Goal: Communication & Community: Answer question/provide support

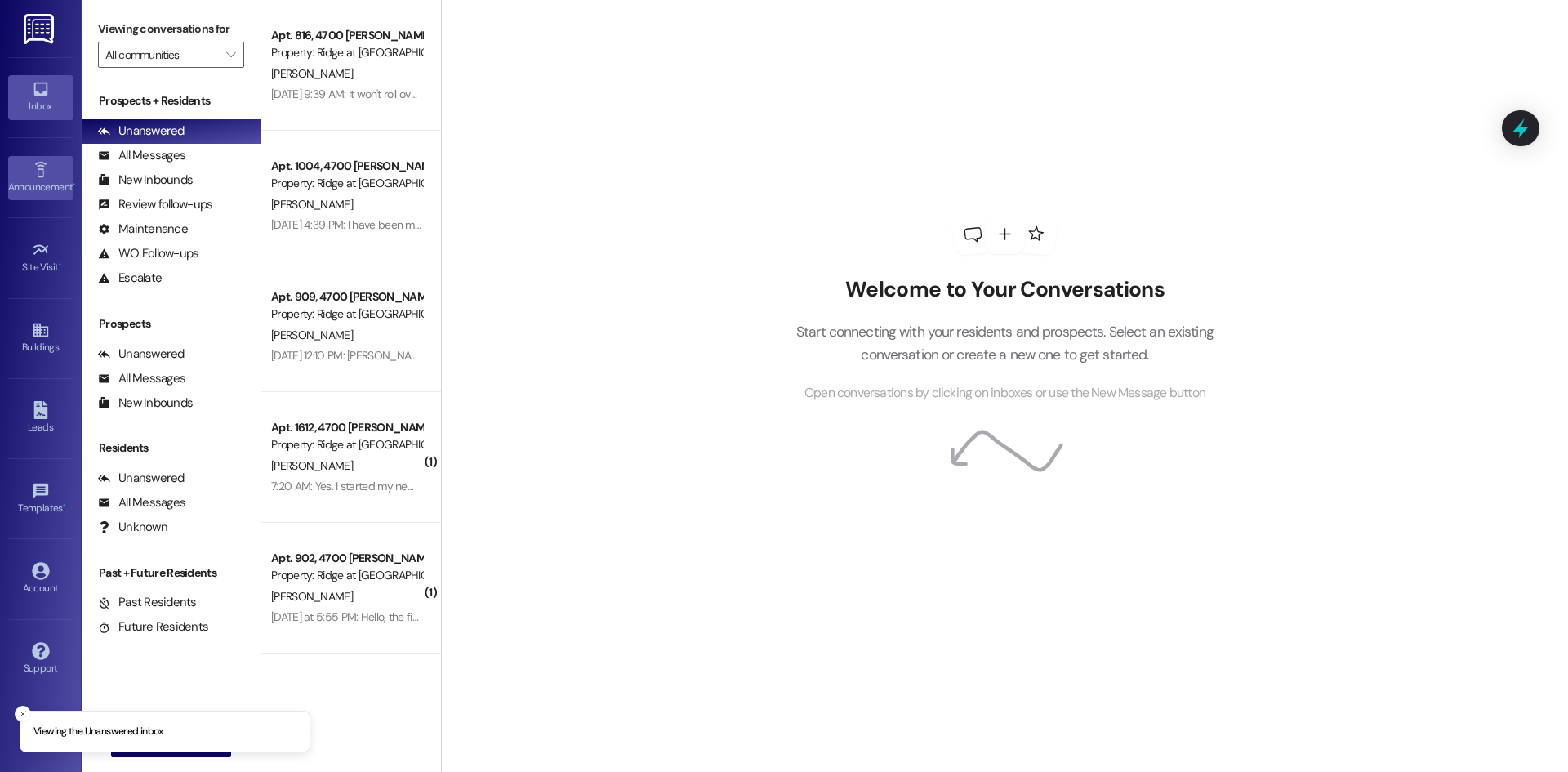
click at [48, 179] on div "Announcement •" at bounding box center [41, 186] width 82 height 16
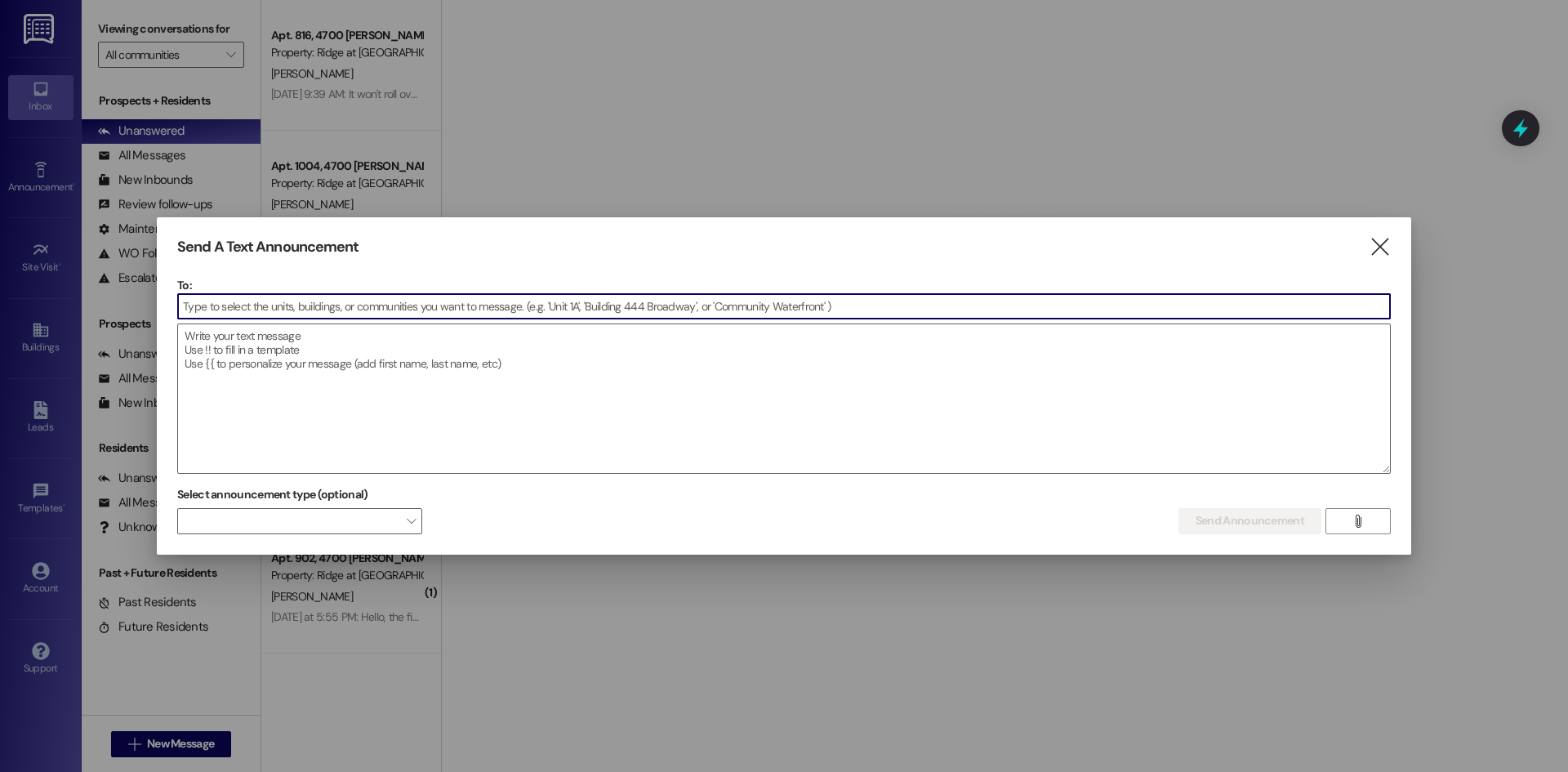
click at [245, 309] on input at bounding box center [784, 307] width 1212 height 25
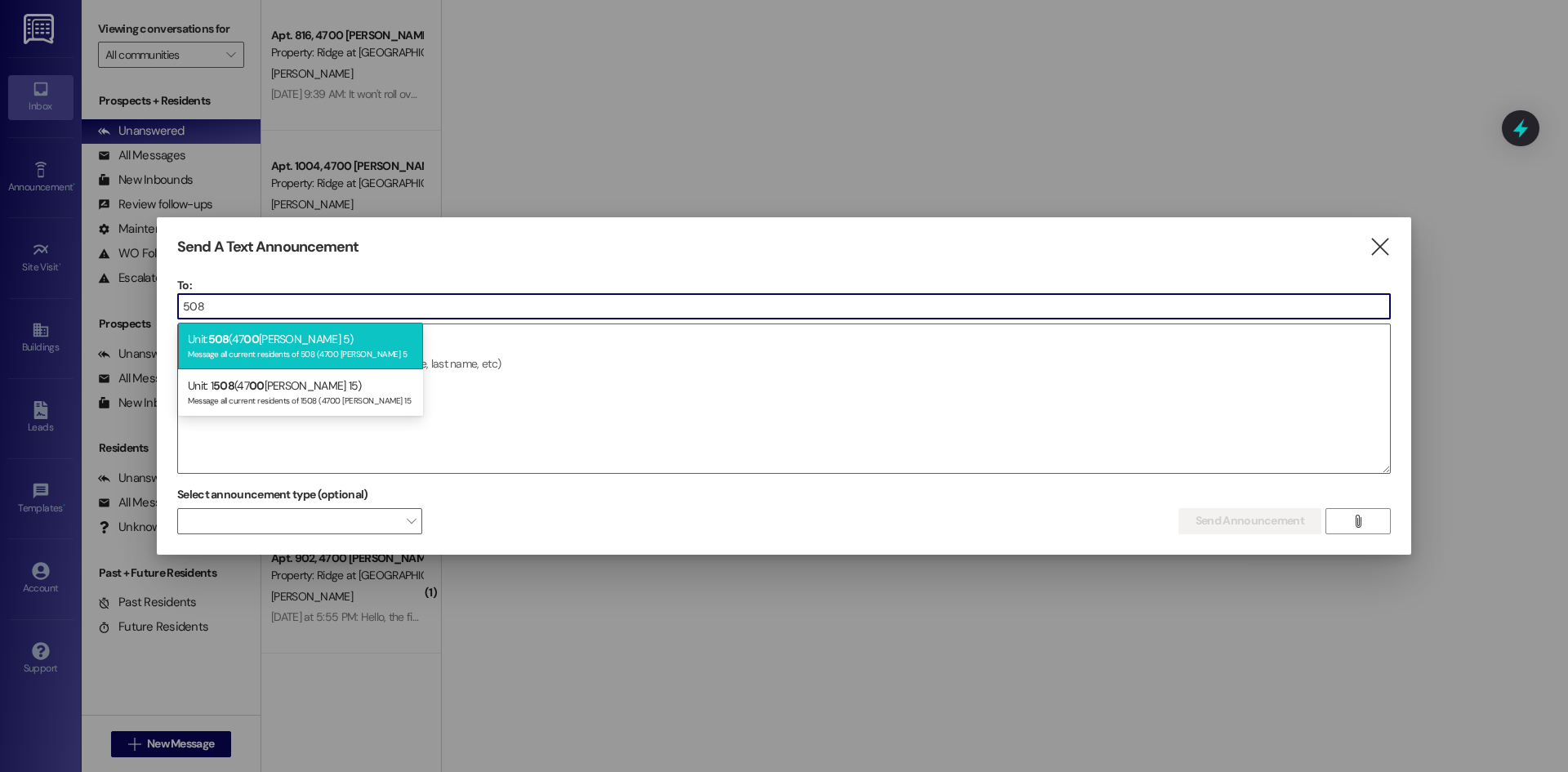
type input "508"
click at [303, 352] on div "Message all current residents of 508 (4700 [PERSON_NAME] 5" at bounding box center [300, 352] width 225 height 14
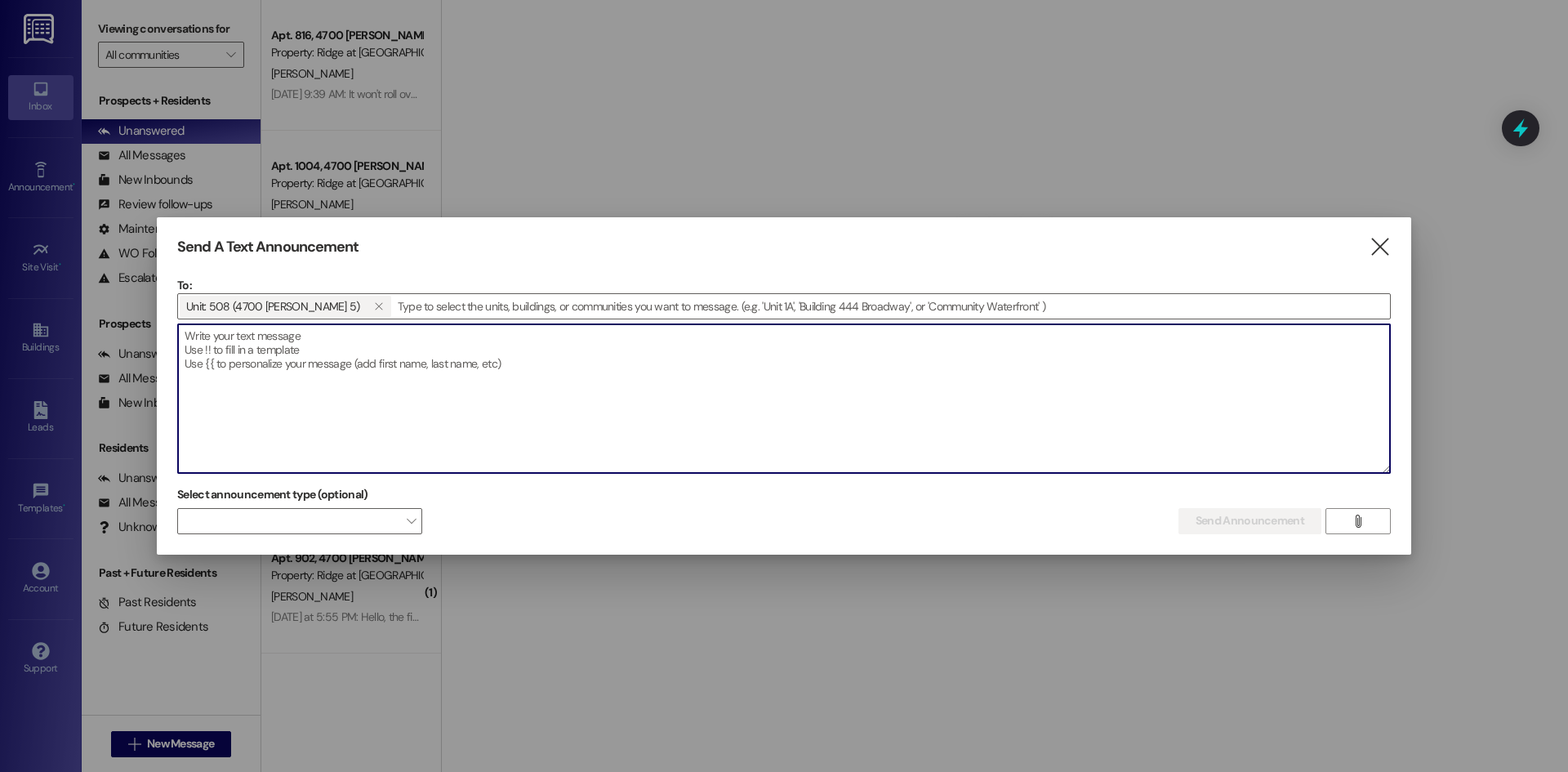
paste textarea "$733.33 Your payment was returned ,Please pay this payment ASAP,This can result…"
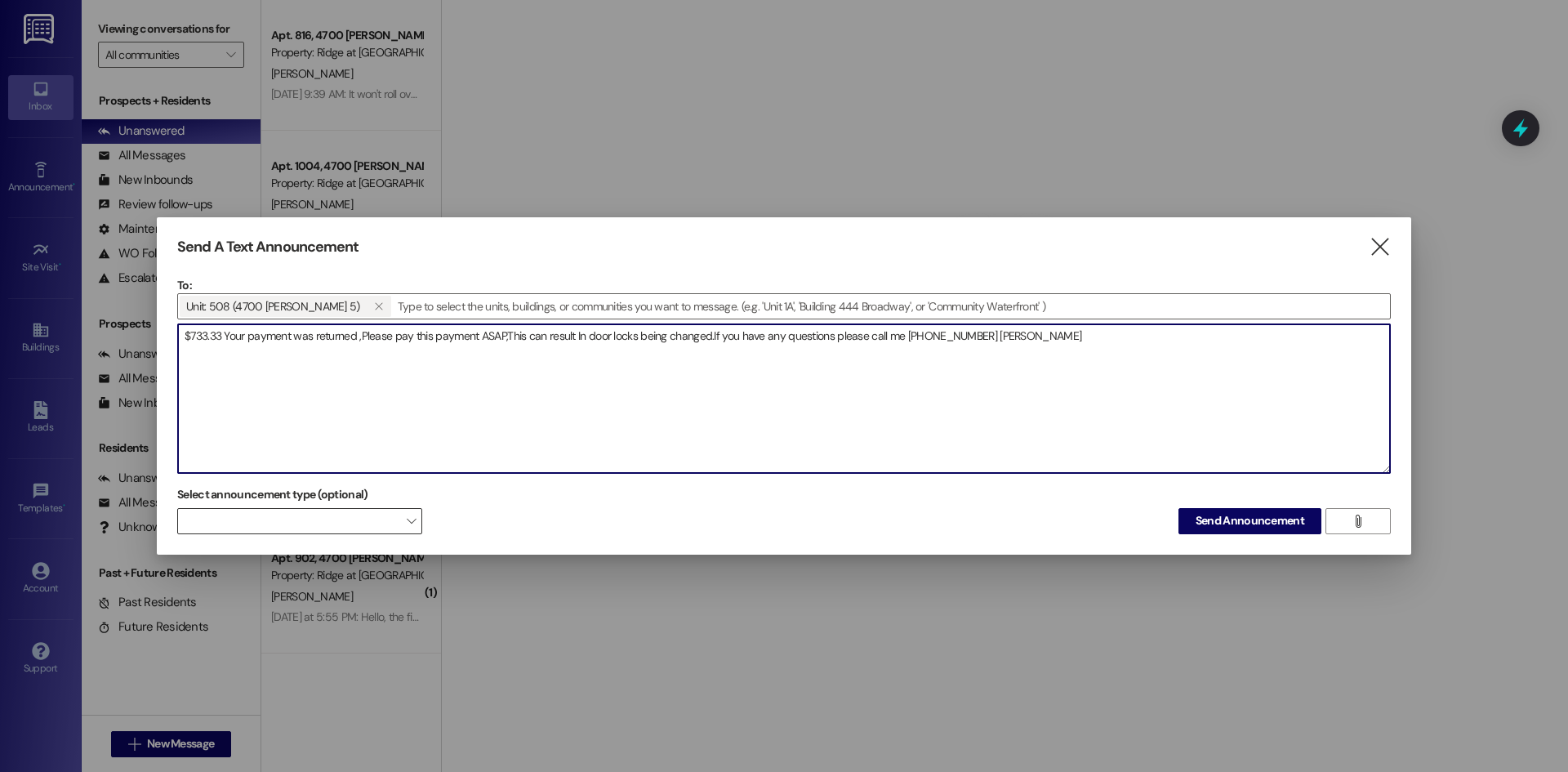
type textarea "$733.33 Your payment was returned ,Please pay this payment ASAP,This can result…"
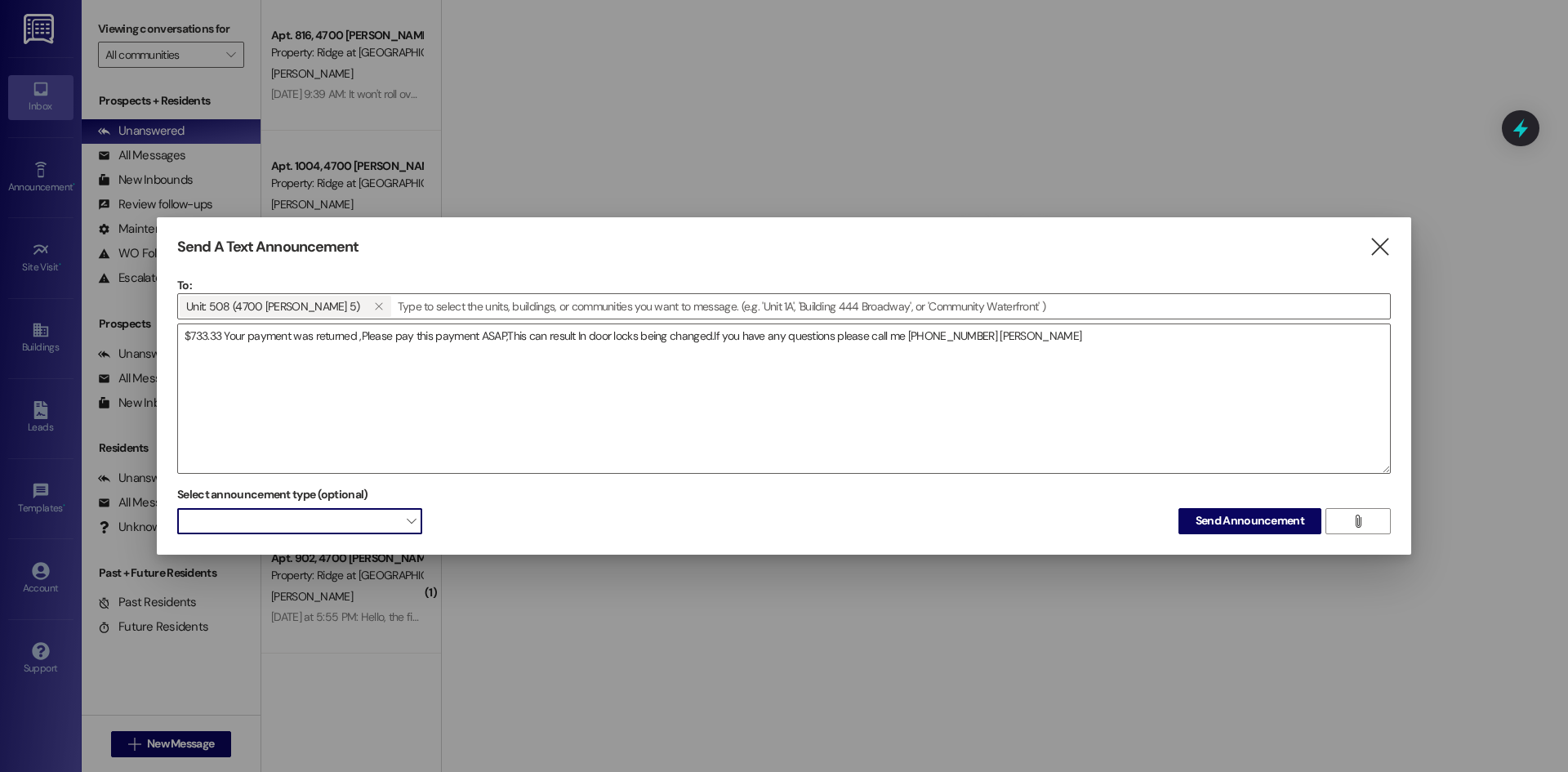
click at [407, 518] on span "" at bounding box center [410, 521] width 9 height 27
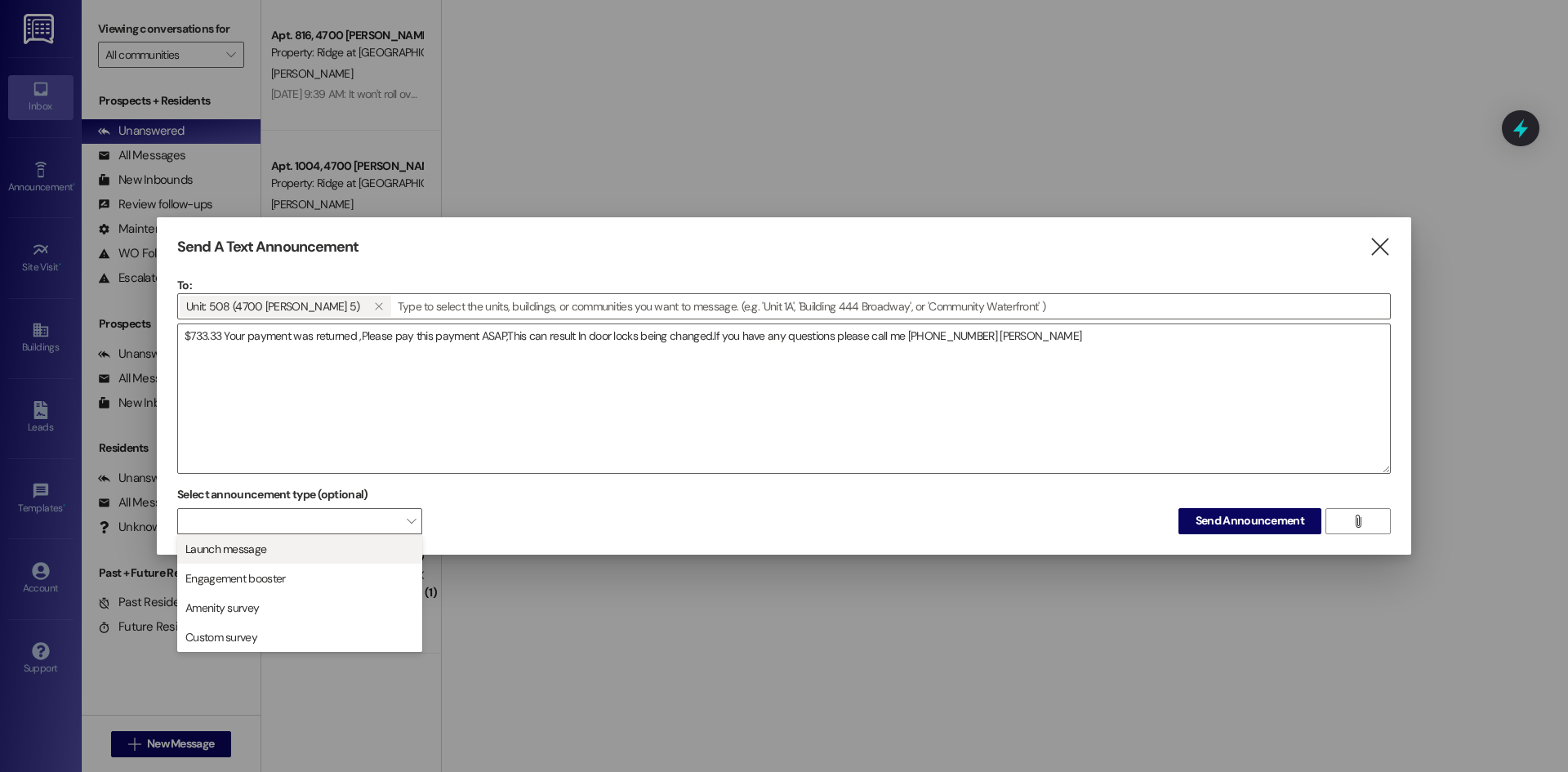
click at [372, 552] on span "Launch message" at bounding box center [299, 549] width 231 height 18
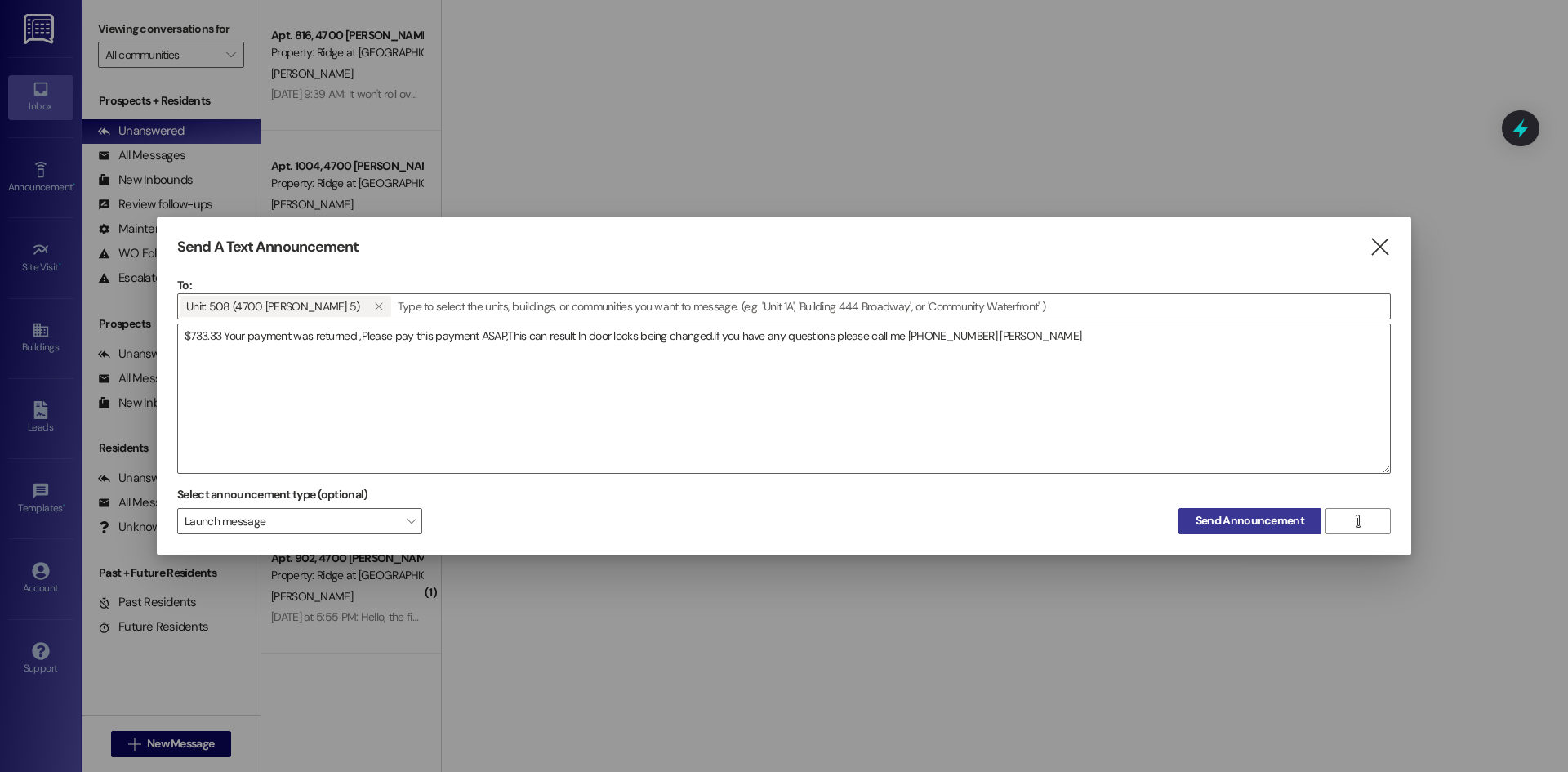
click at [1234, 523] on span "Send Announcement" at bounding box center [1249, 520] width 108 height 17
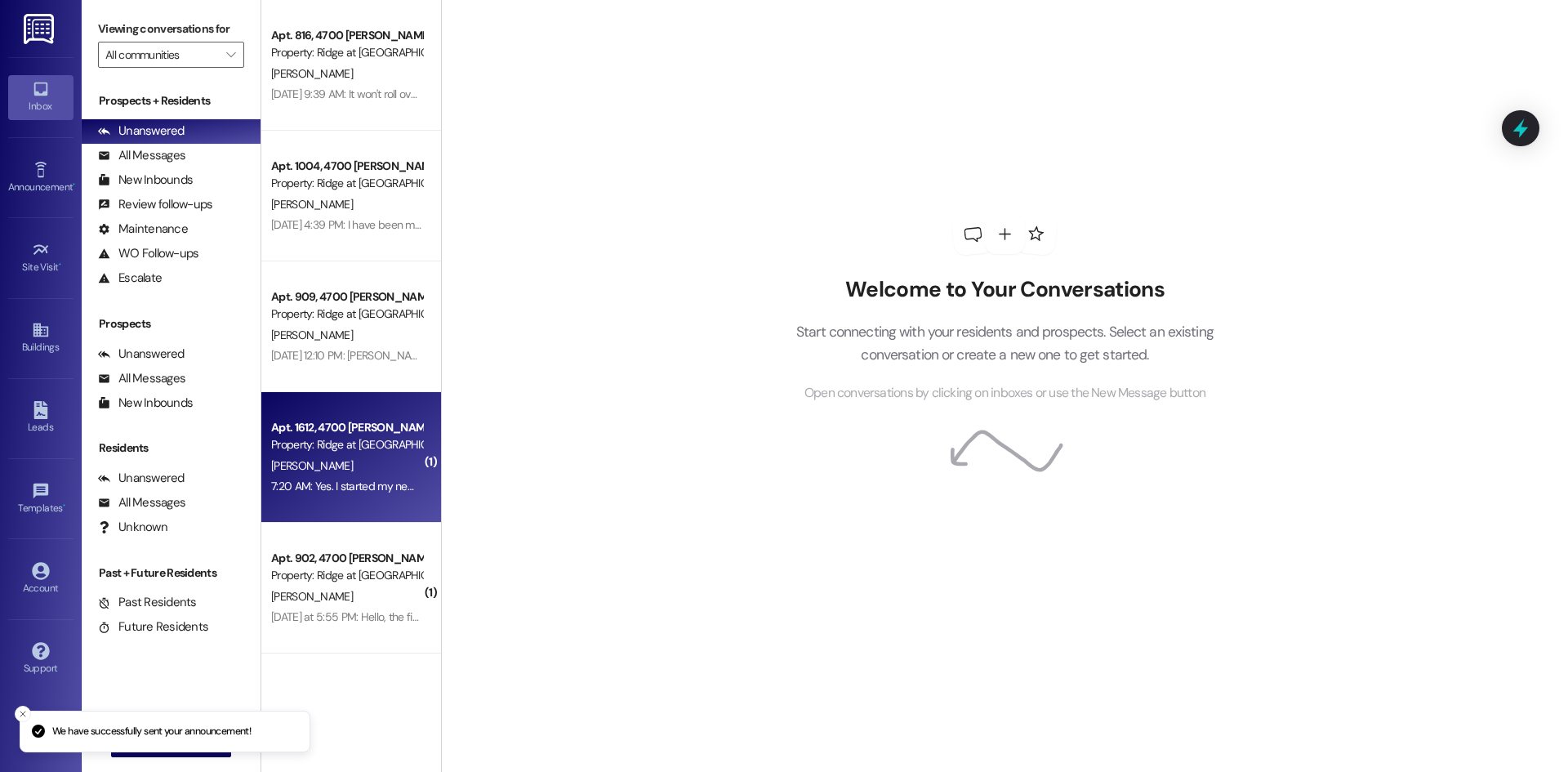
click at [371, 506] on div "Apt. 1612, 4700 [PERSON_NAME] 16 Property: Ridge at [GEOGRAPHIC_DATA] (4506) [P…" at bounding box center [350, 458] width 179 height 131
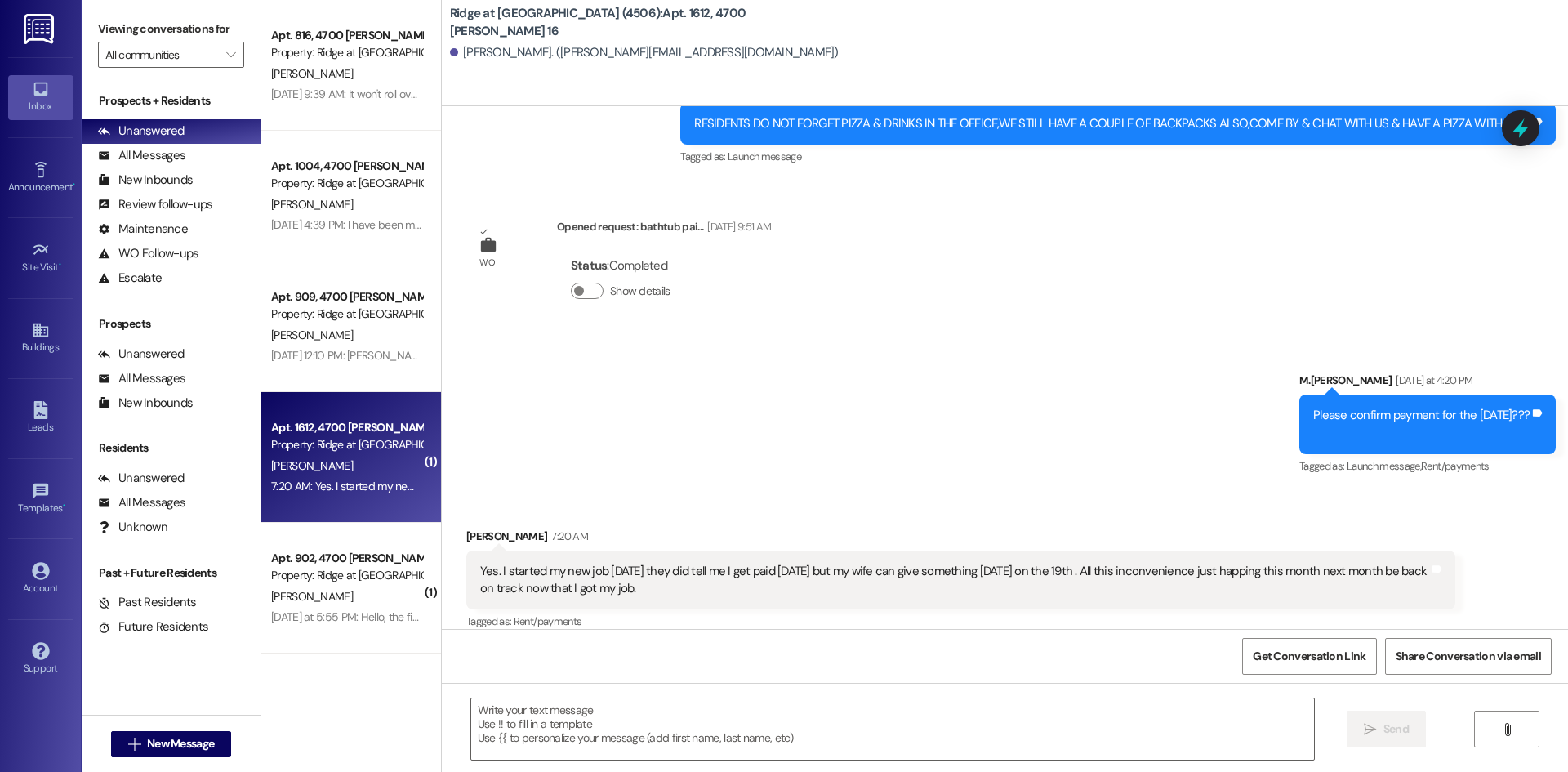
scroll to position [4680, 0]
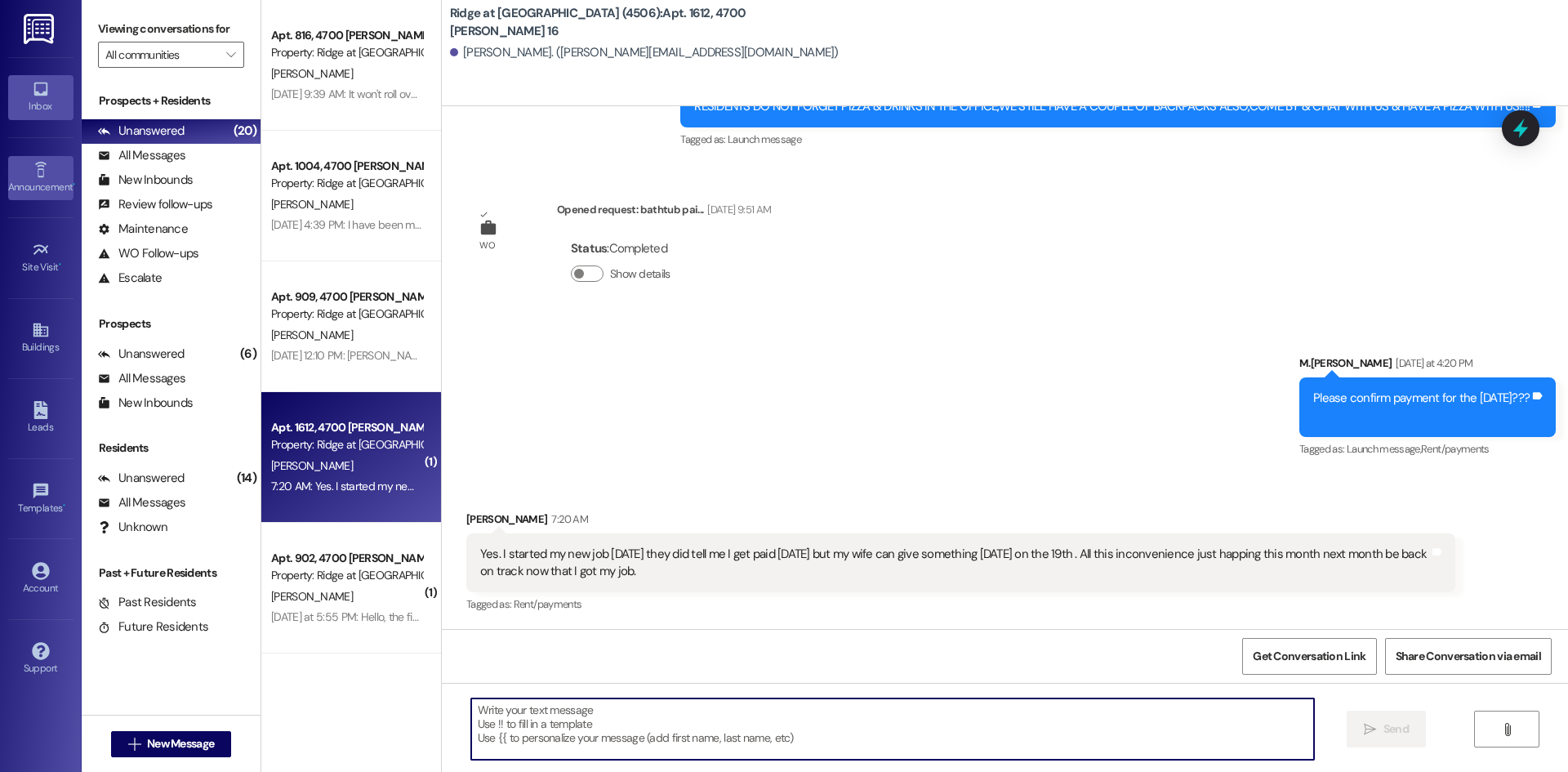
click at [50, 192] on div "Announcement •" at bounding box center [41, 186] width 82 height 16
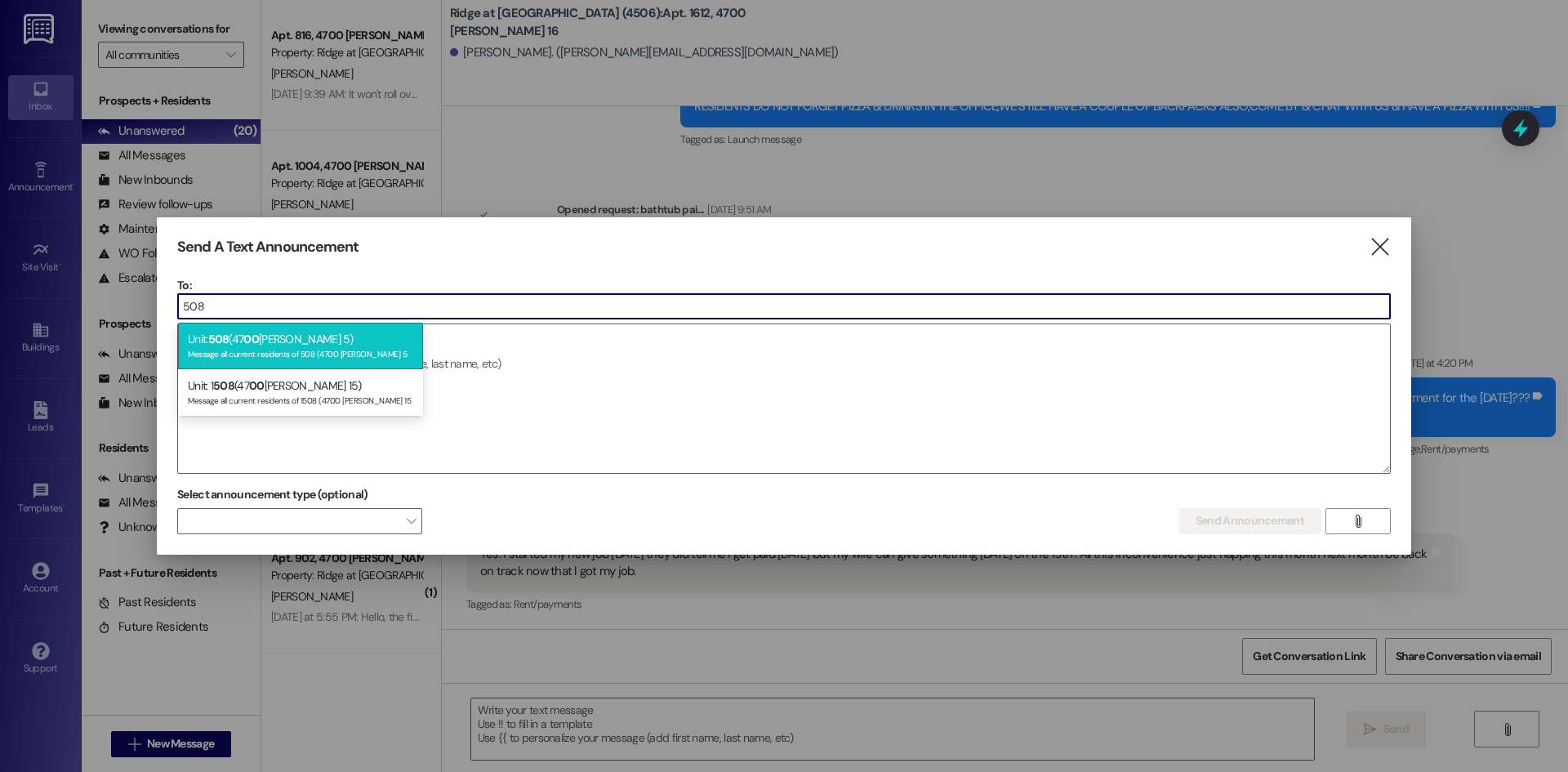
type input "508"
click at [222, 337] on span "508" at bounding box center [218, 338] width 21 height 14
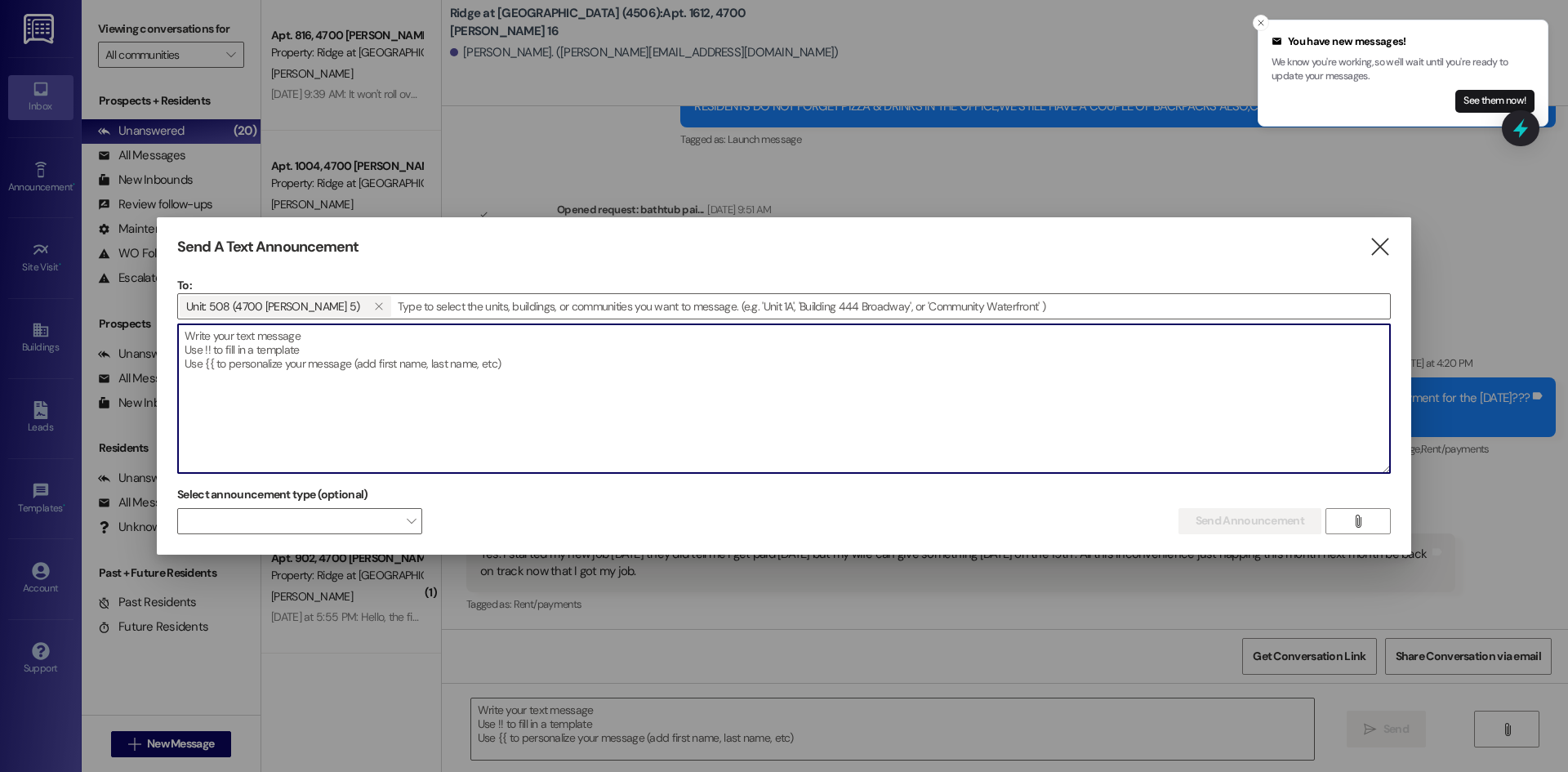
paste textarea "$733.33 Your payment was returned ,Please pay this payment ASAP,This can result…"
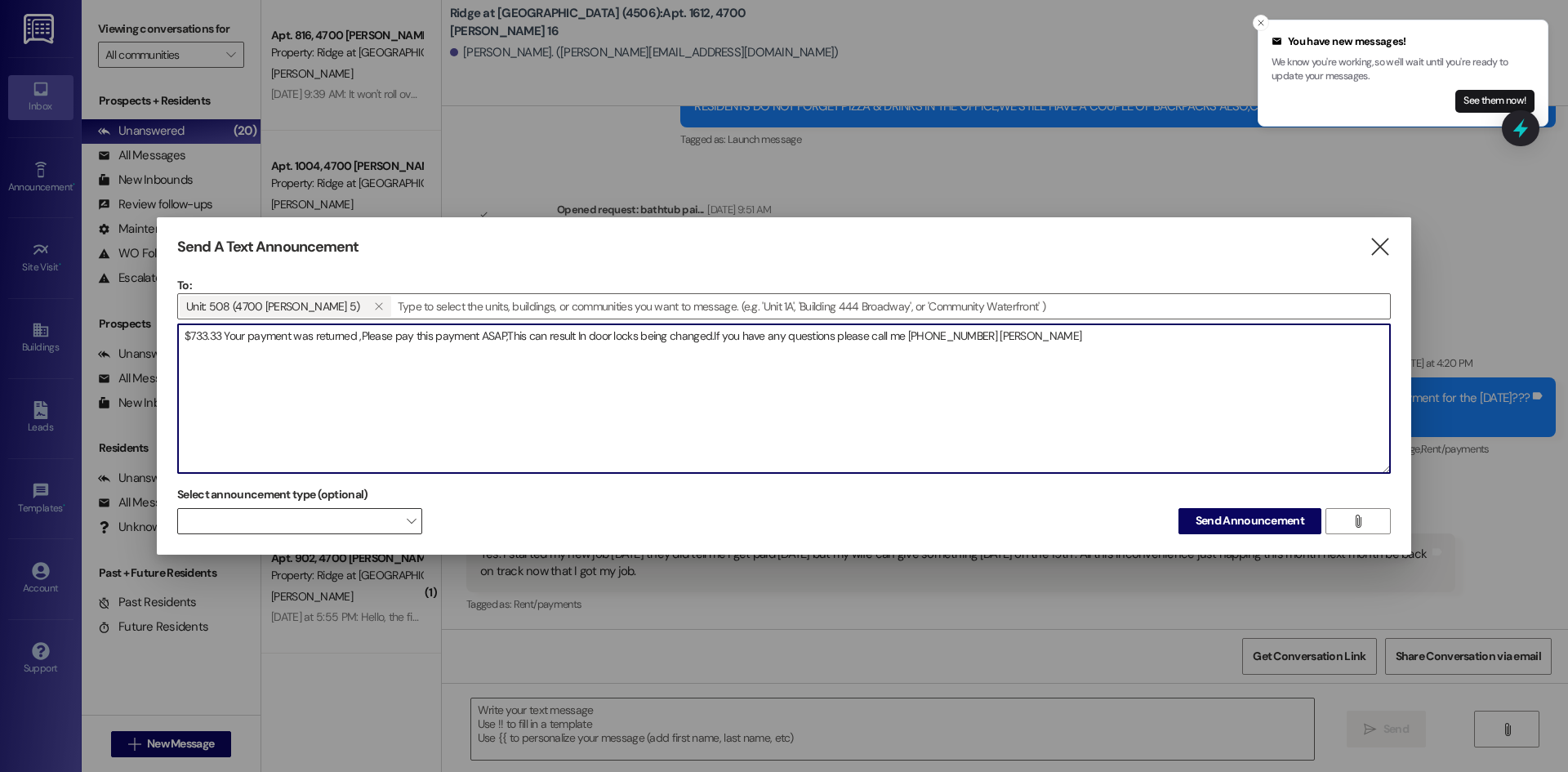
type textarea "$733.33 Your payment was returned ,Please pay this payment ASAP,This can result…"
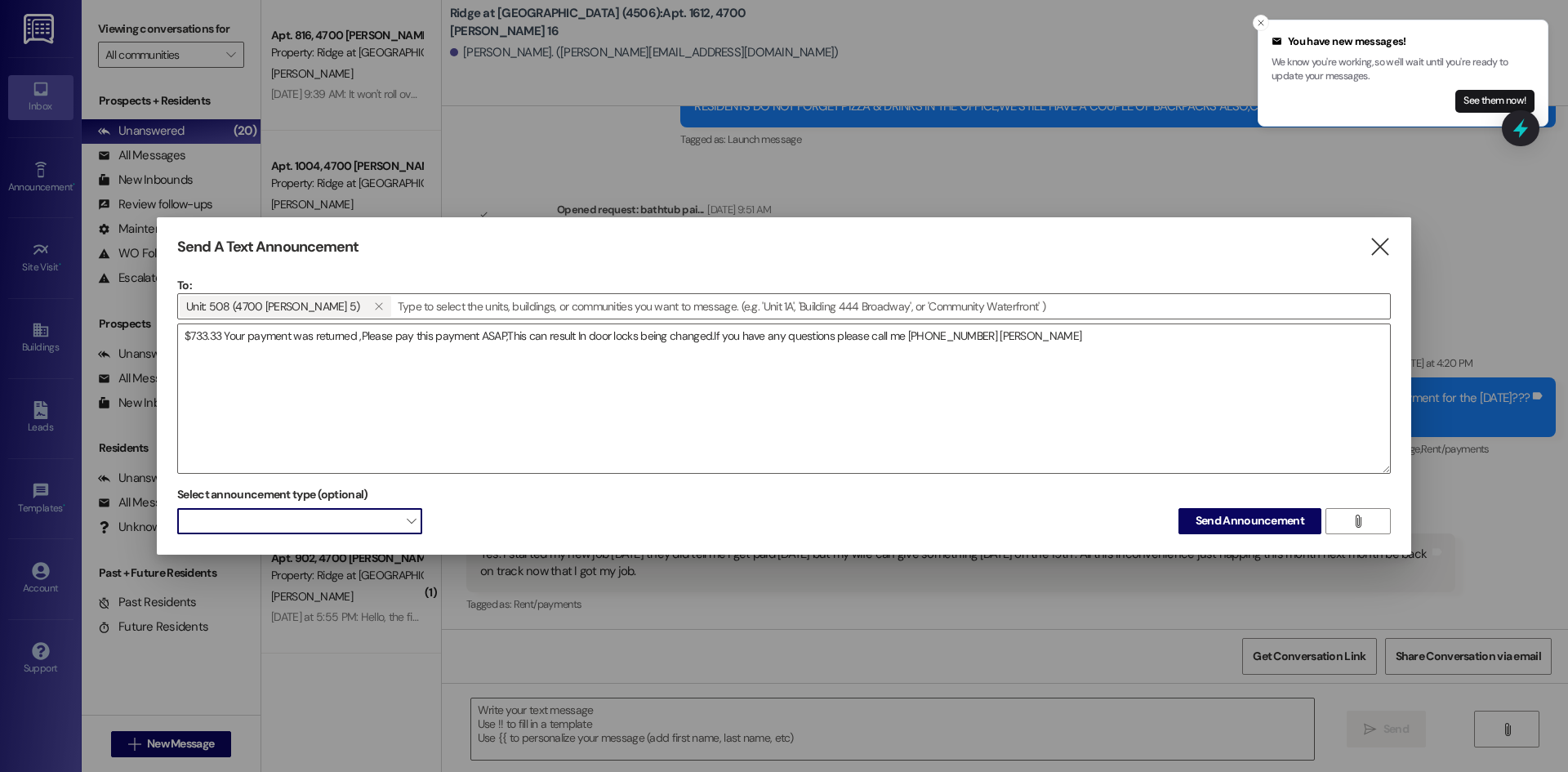
click at [401, 519] on span at bounding box center [300, 521] width 245 height 27
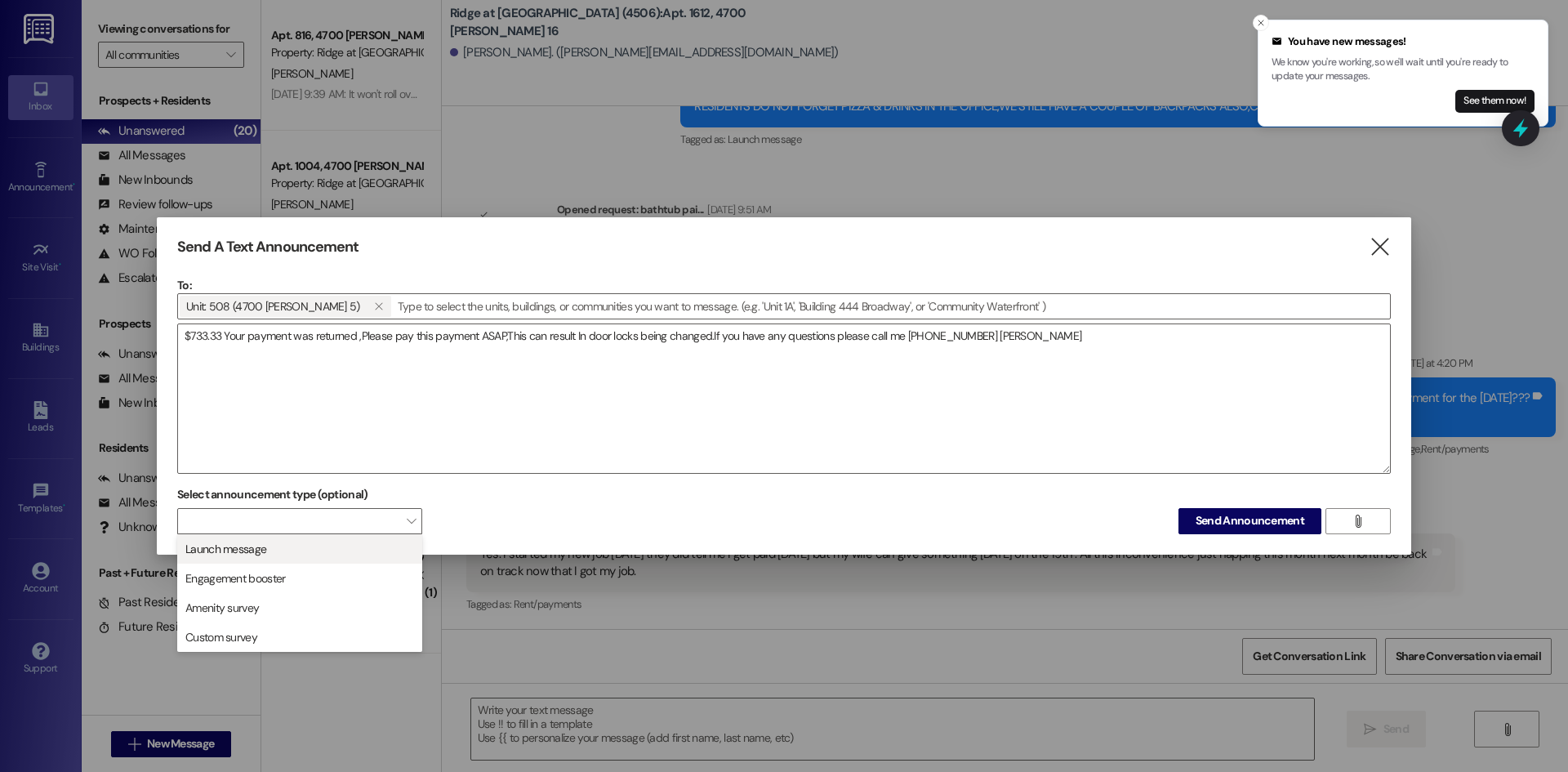
click at [356, 542] on span "Launch message" at bounding box center [299, 549] width 231 height 18
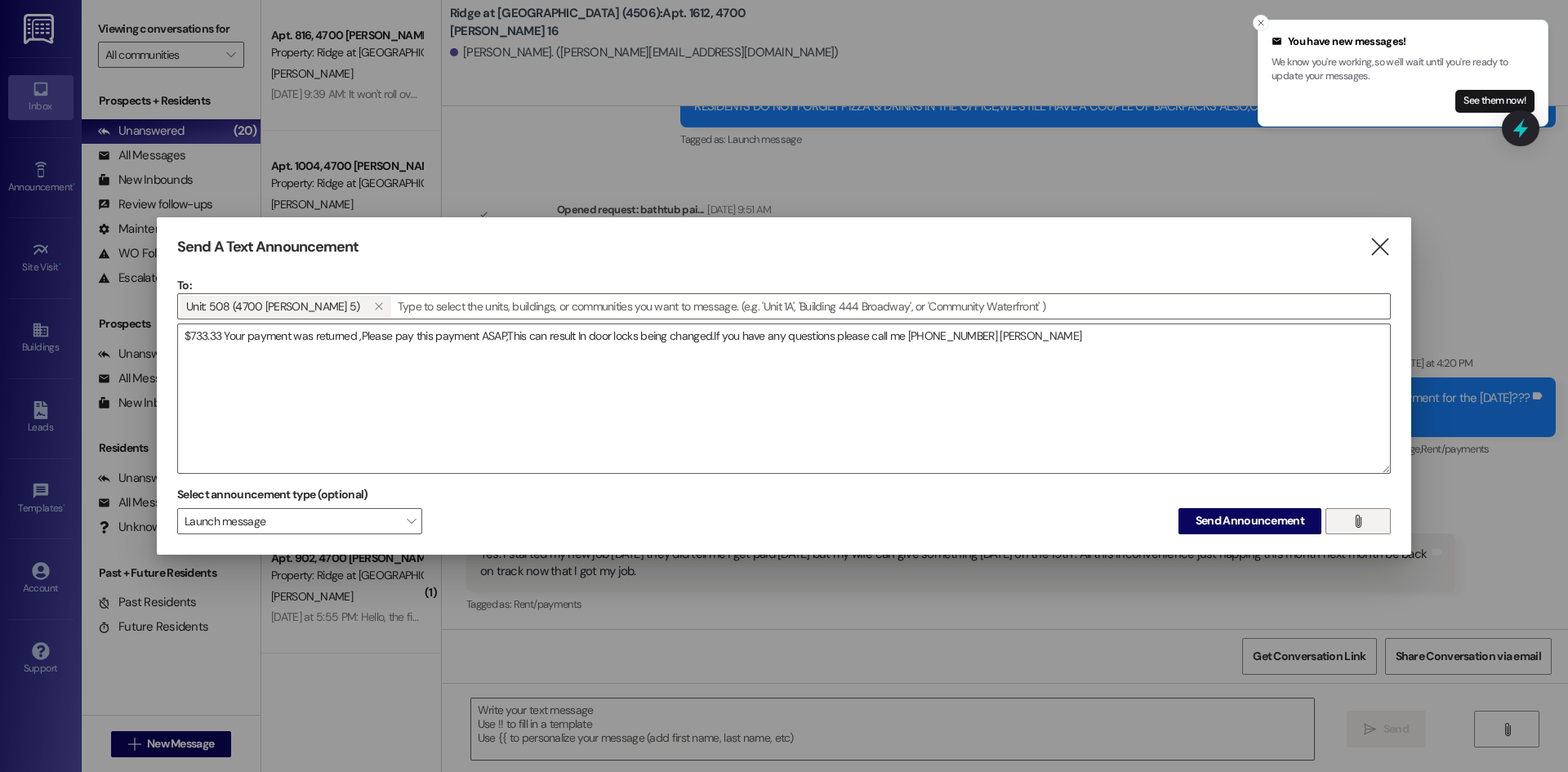
click at [1344, 525] on button "" at bounding box center [1357, 521] width 65 height 27
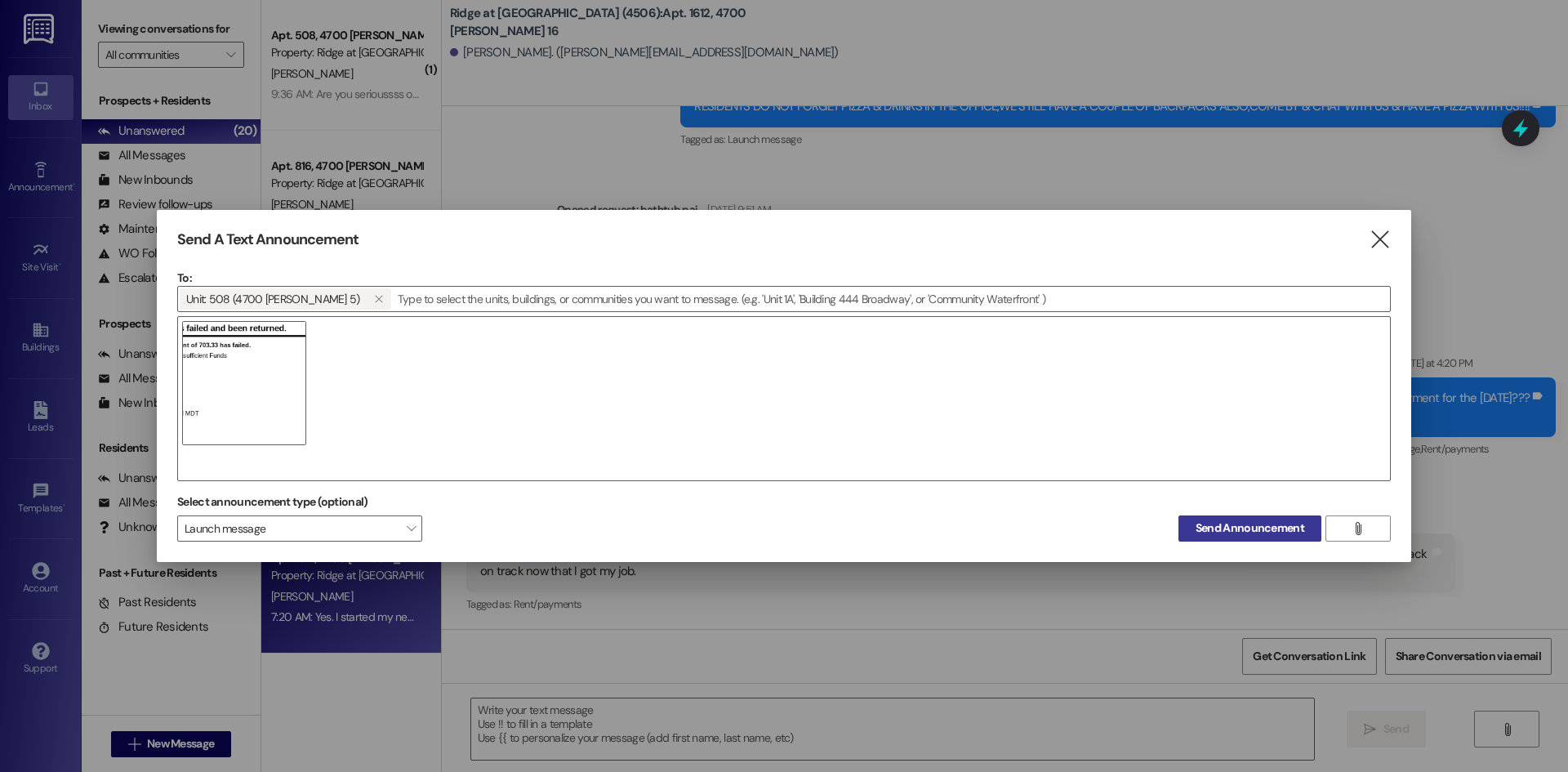
click at [1190, 523] on button "Send Announcement" at bounding box center [1249, 529] width 143 height 27
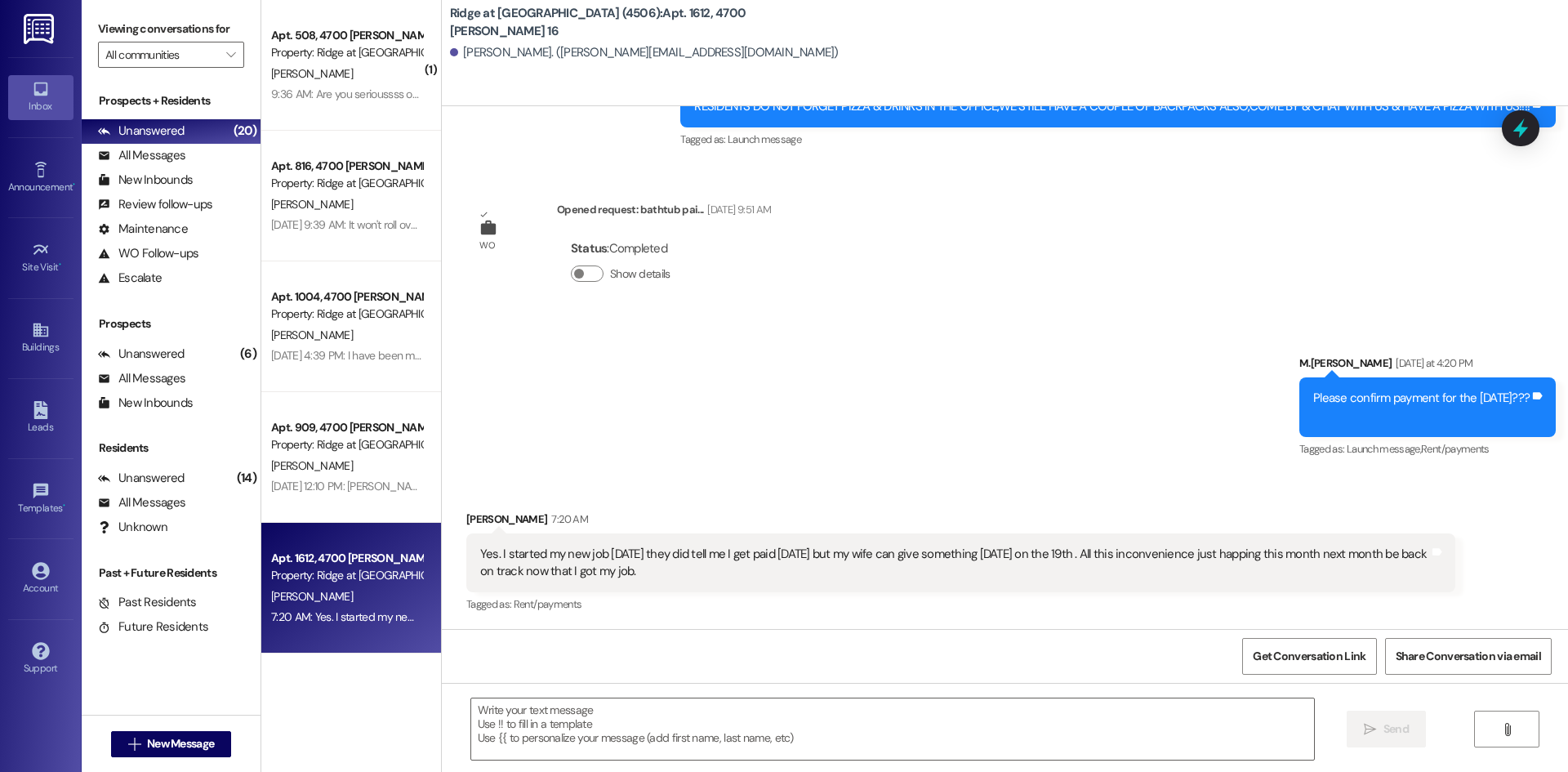
click at [392, 80] on div "[PERSON_NAME]" at bounding box center [346, 74] width 155 height 21
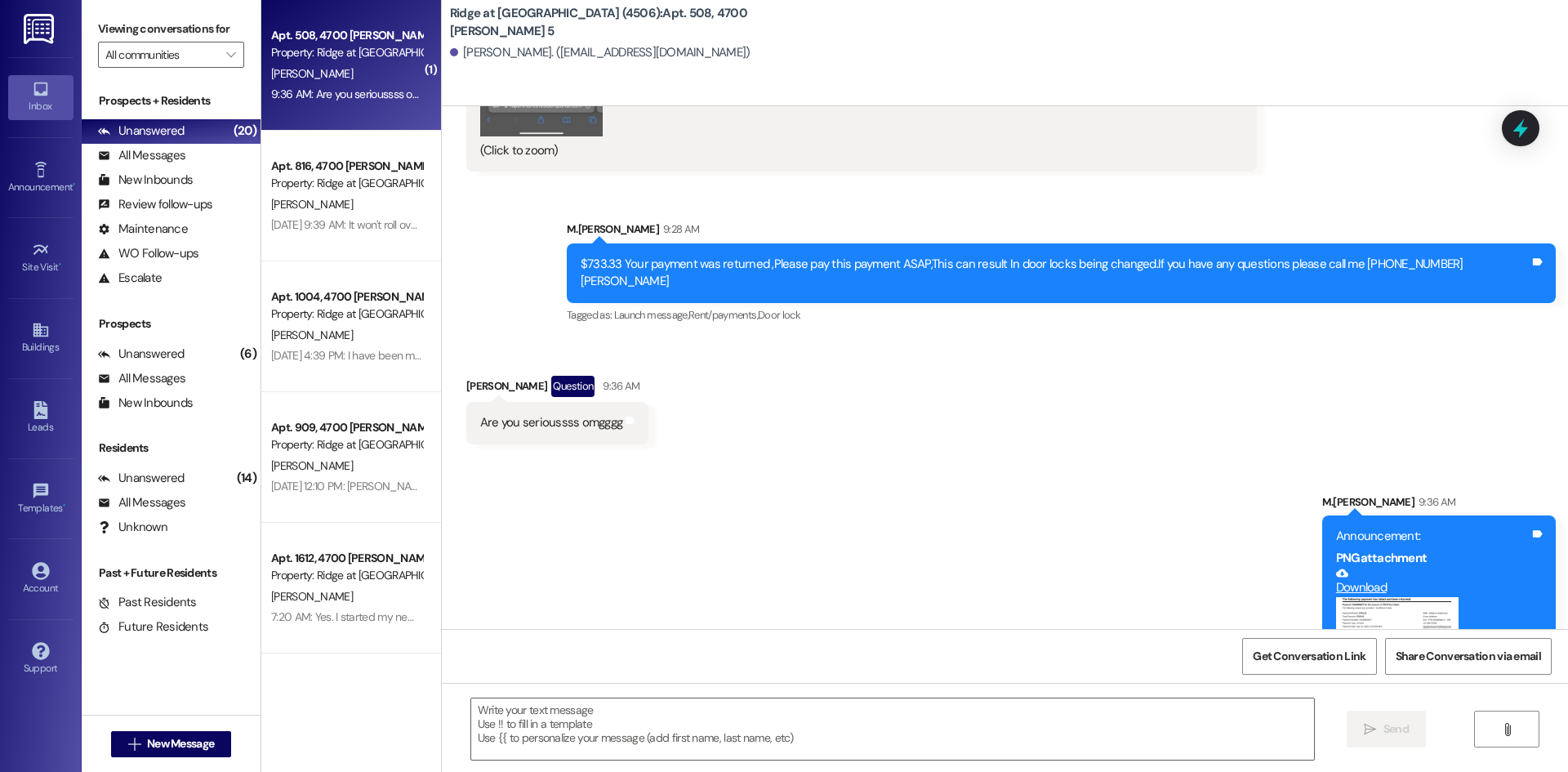
scroll to position [21524, 0]
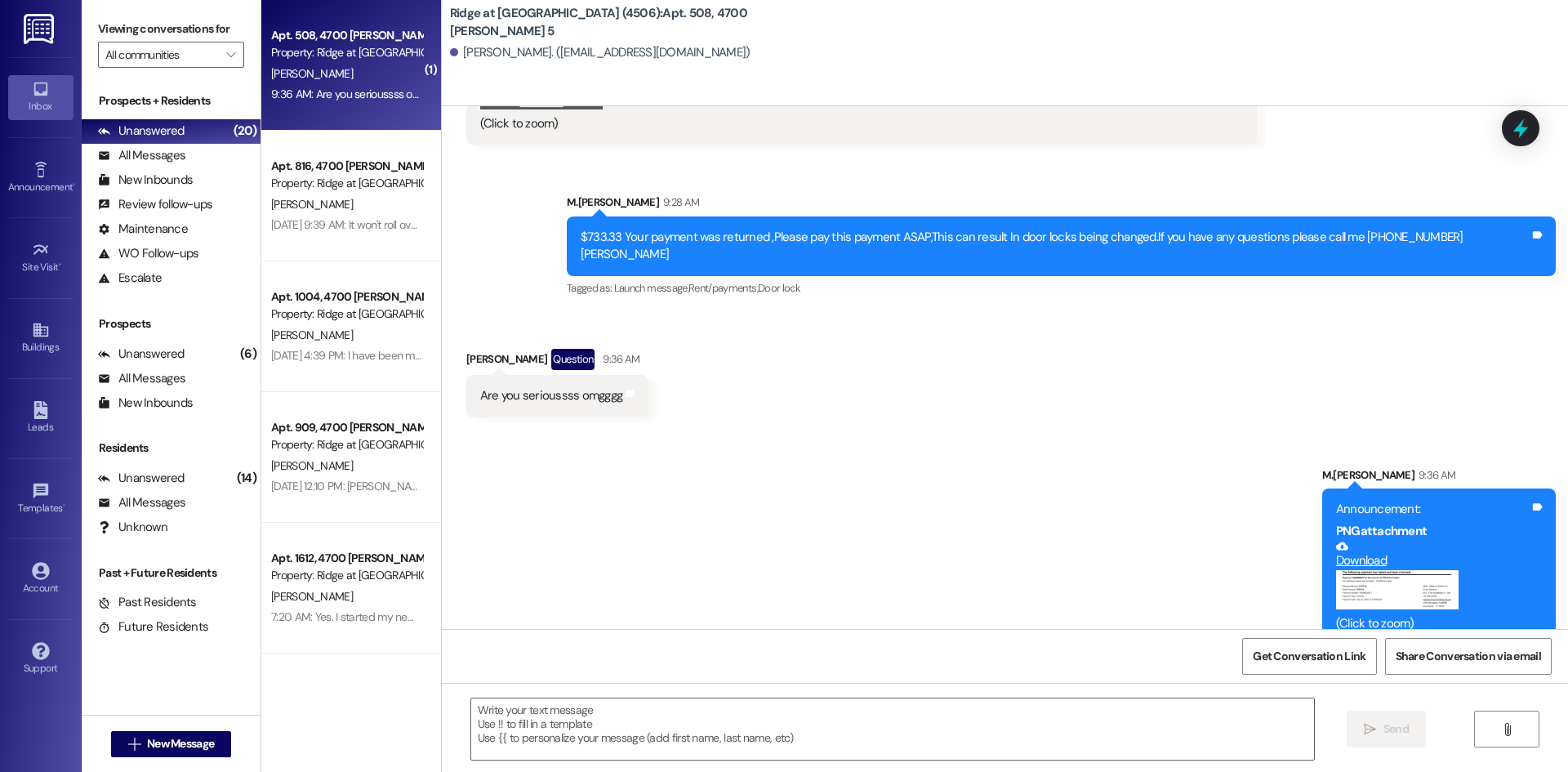
click at [392, 80] on div "[PERSON_NAME]" at bounding box center [346, 74] width 155 height 21
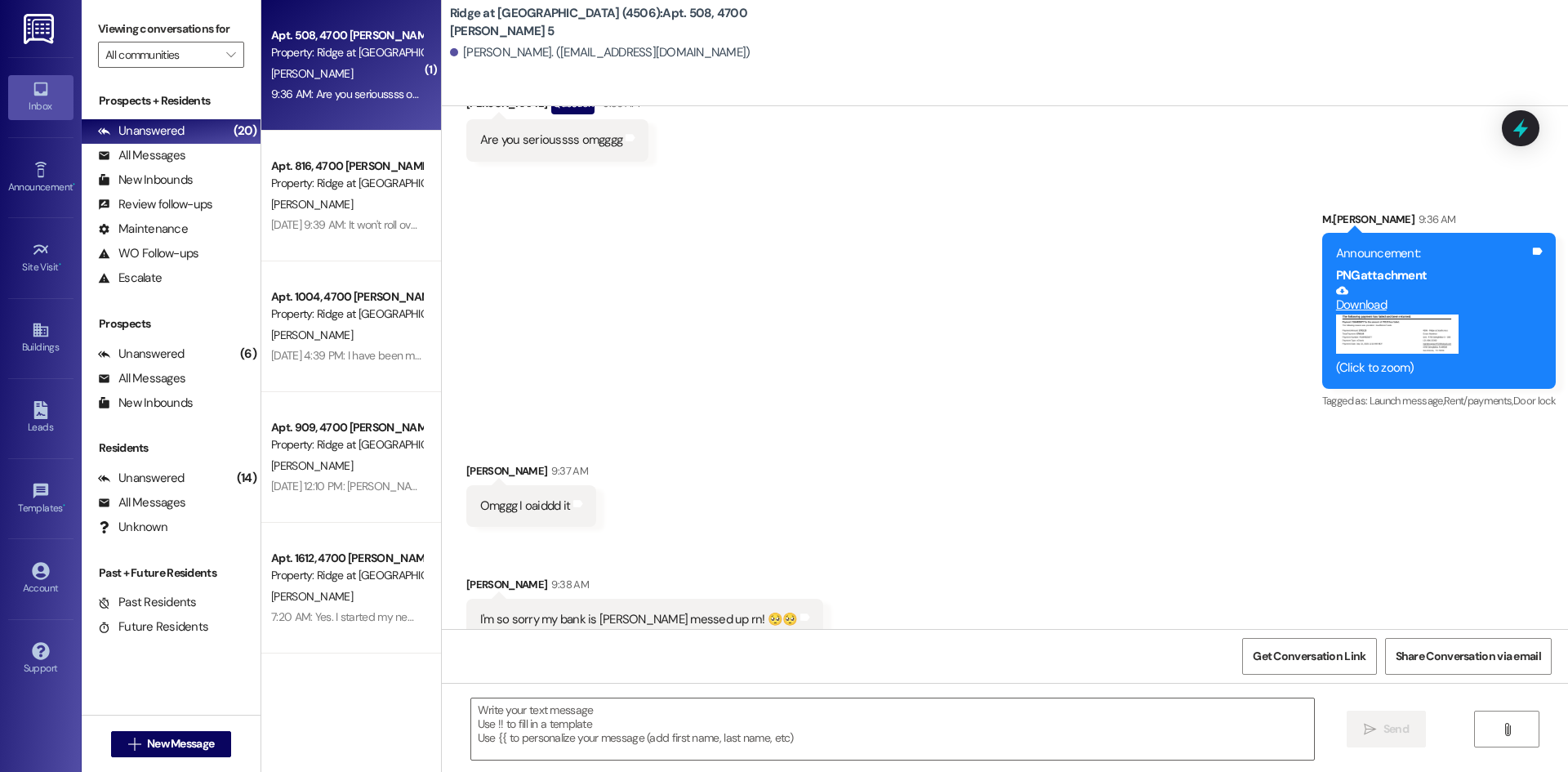
scroll to position [21864, 0]
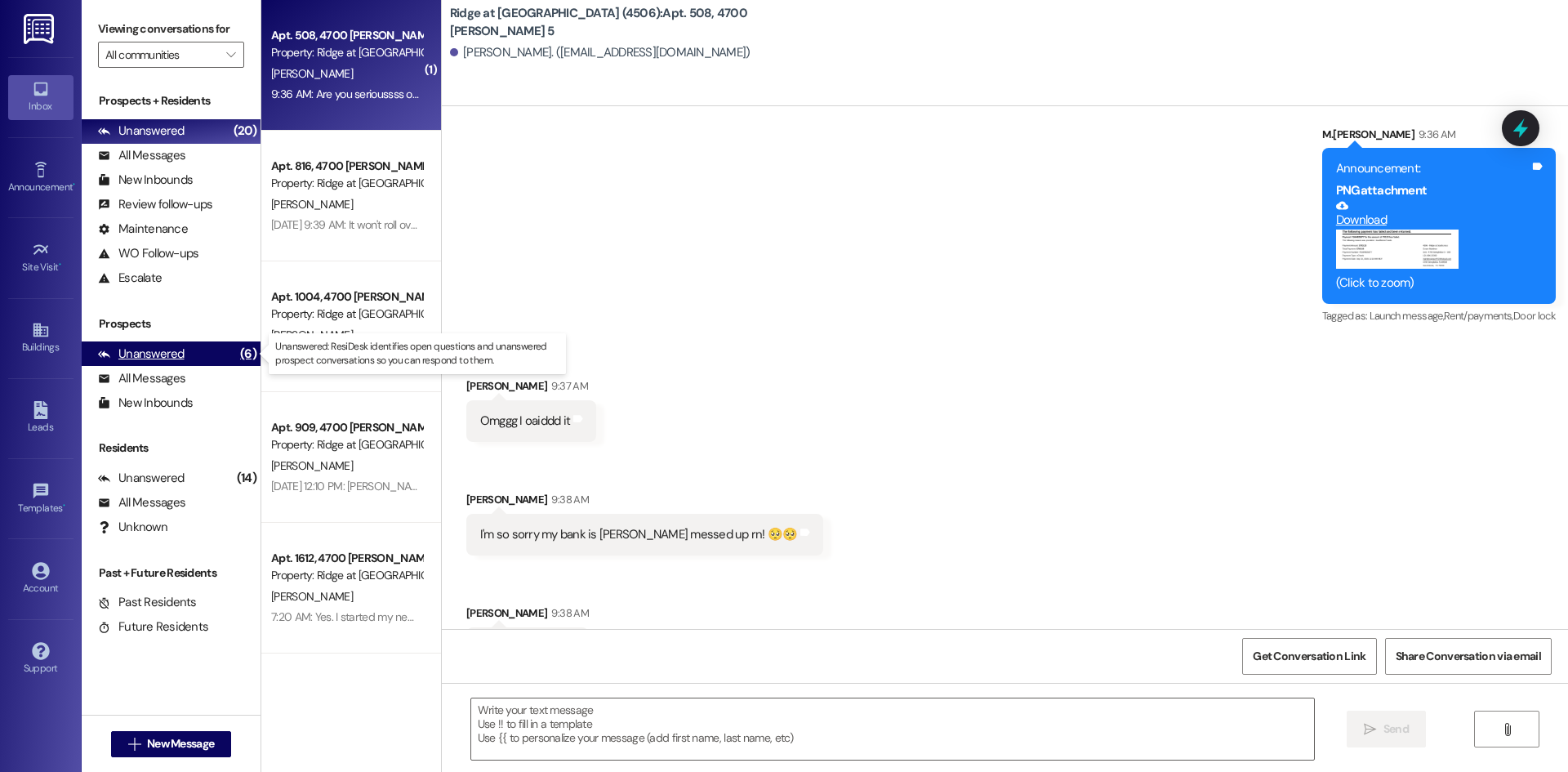
click at [172, 348] on div "Unanswered" at bounding box center [140, 354] width 86 height 17
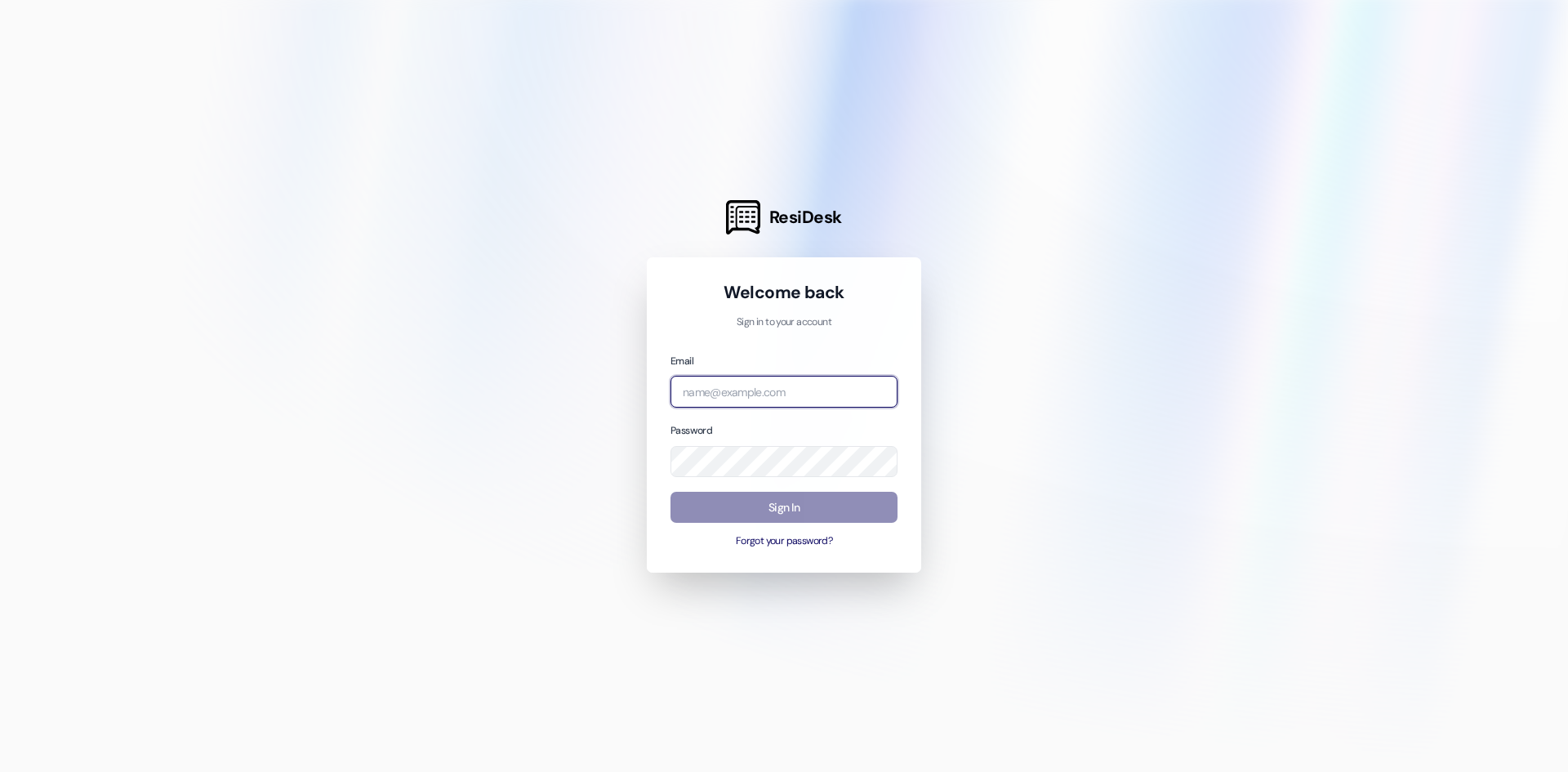
type input "[PERSON_NAME][EMAIL_ADDRESS][PERSON_NAME][DOMAIN_NAME]"
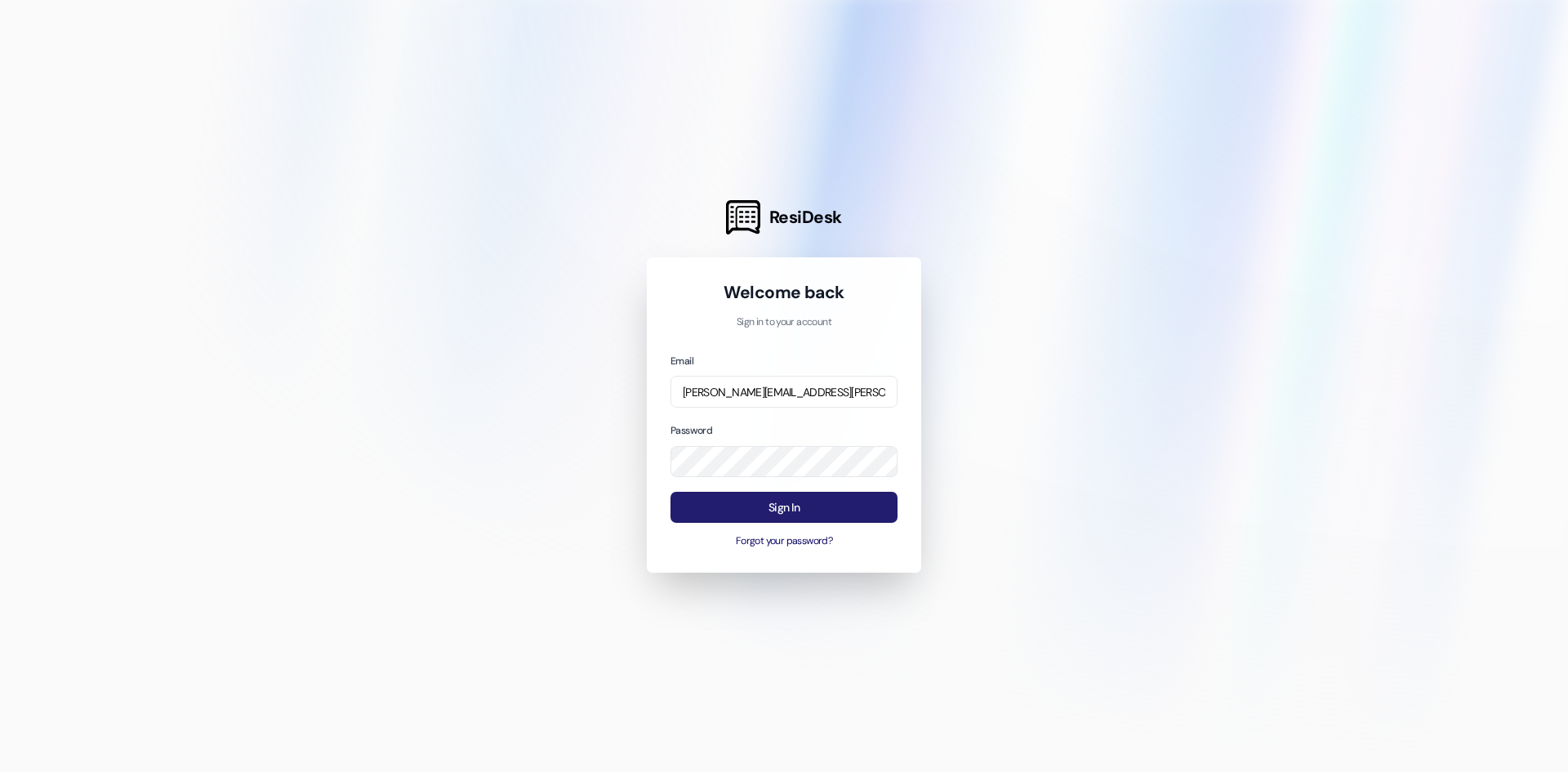
click at [716, 498] on button "Sign In" at bounding box center [783, 508] width 227 height 32
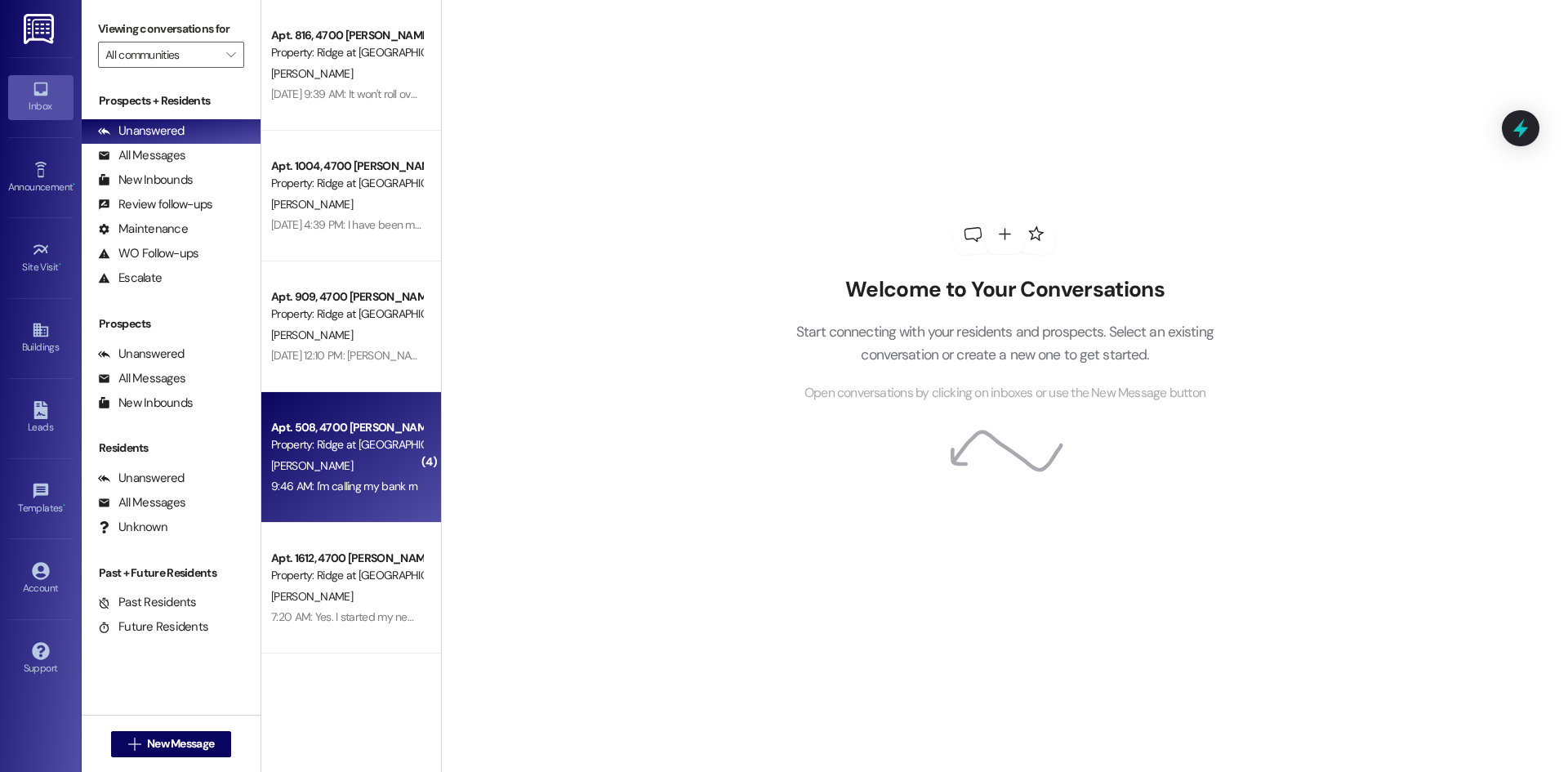
click at [325, 465] on div "[PERSON_NAME]" at bounding box center [346, 466] width 155 height 21
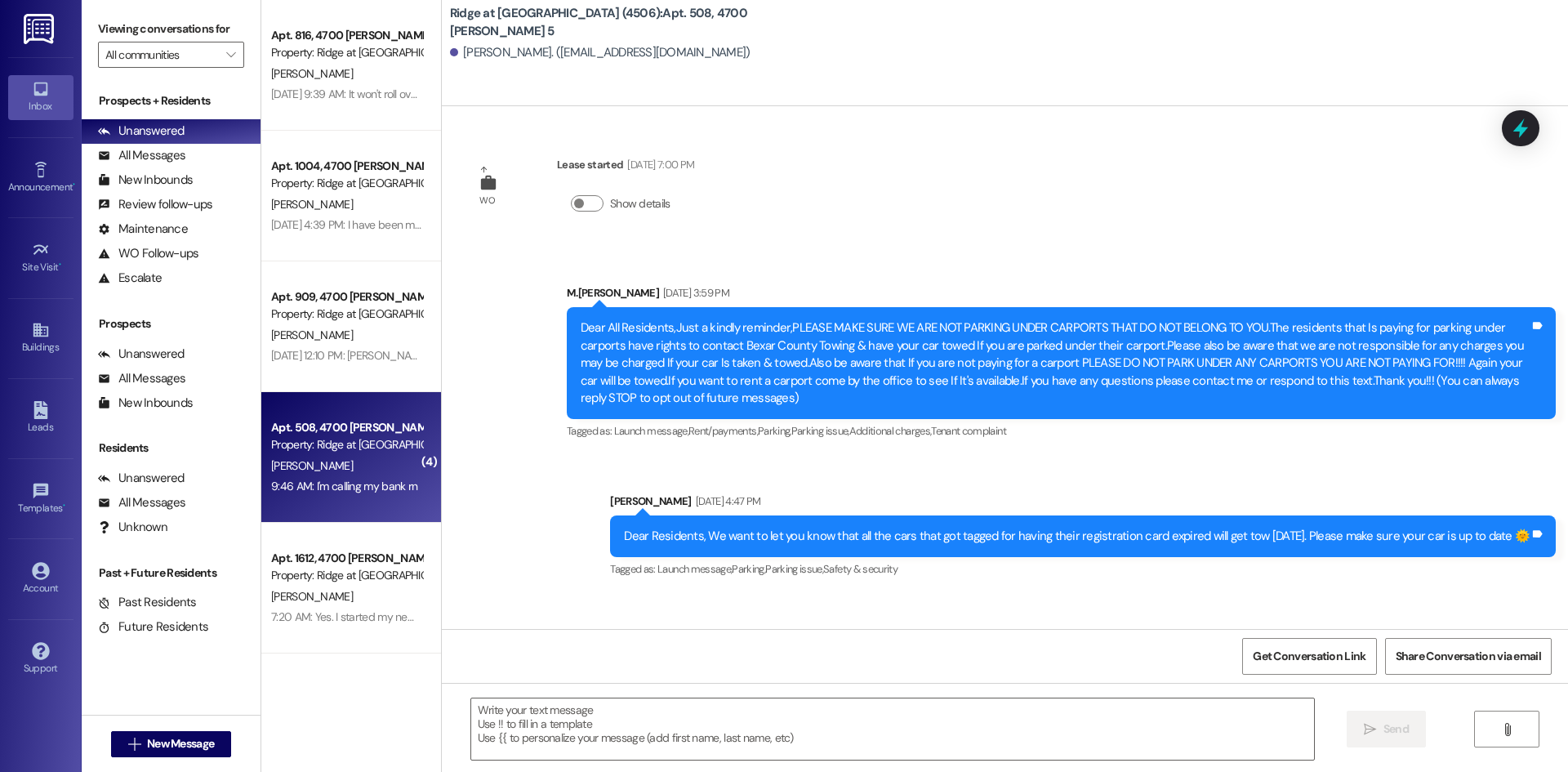
scroll to position [22047, 0]
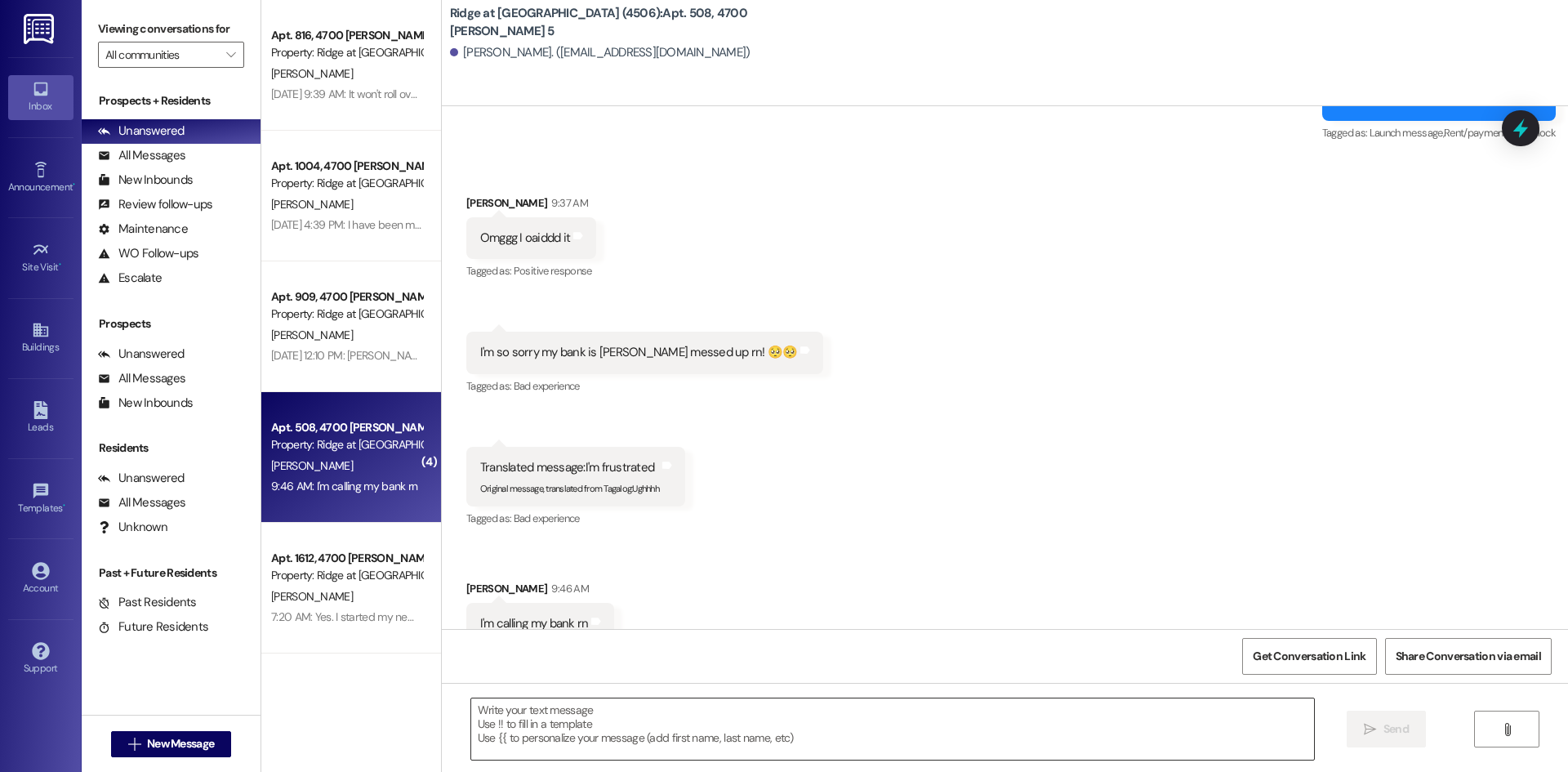
click at [545, 716] on textarea at bounding box center [892, 729] width 843 height 62
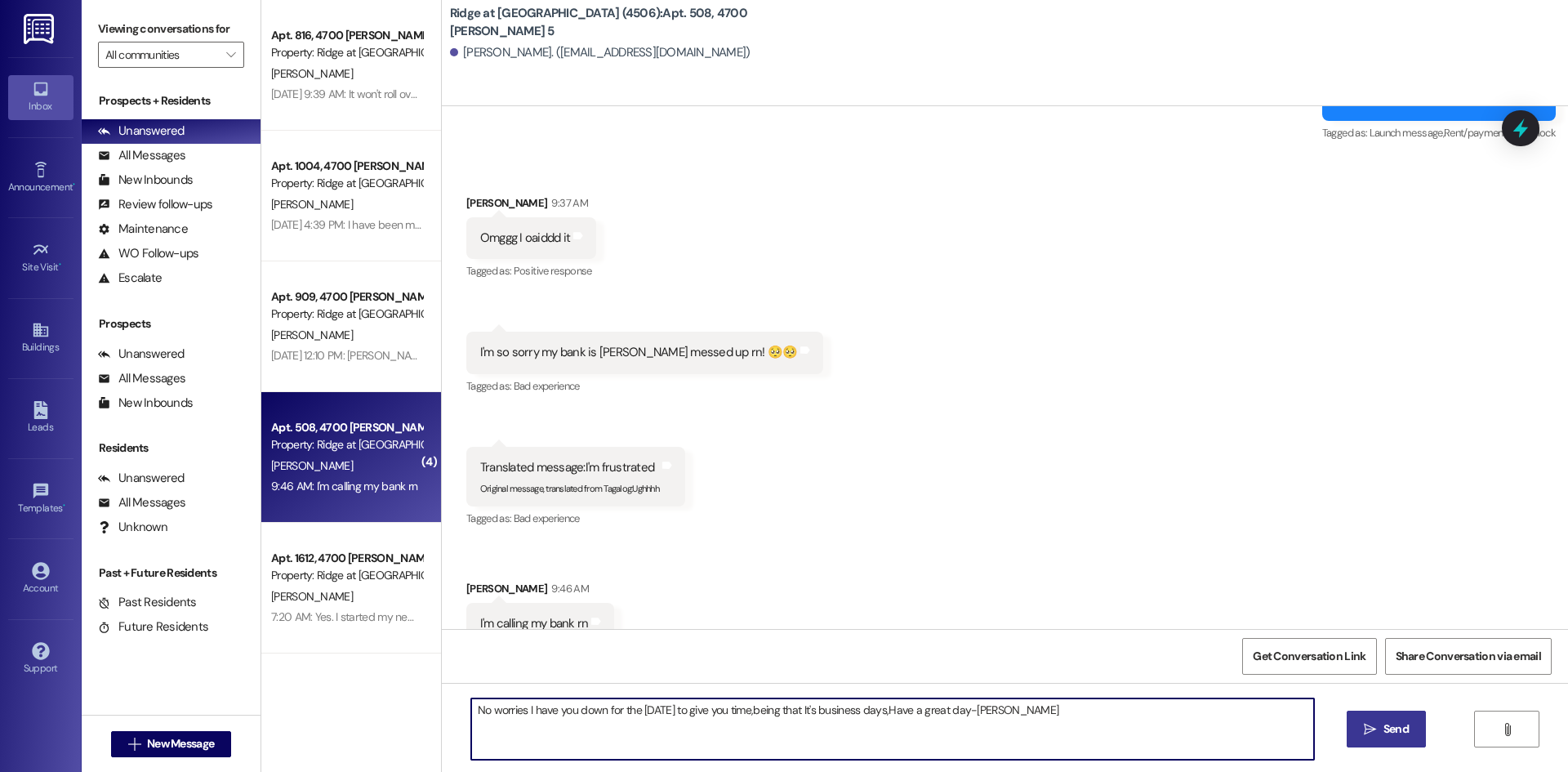
type textarea "No worries I have you down for the 22nd of Sept to give you time,being that It'…"
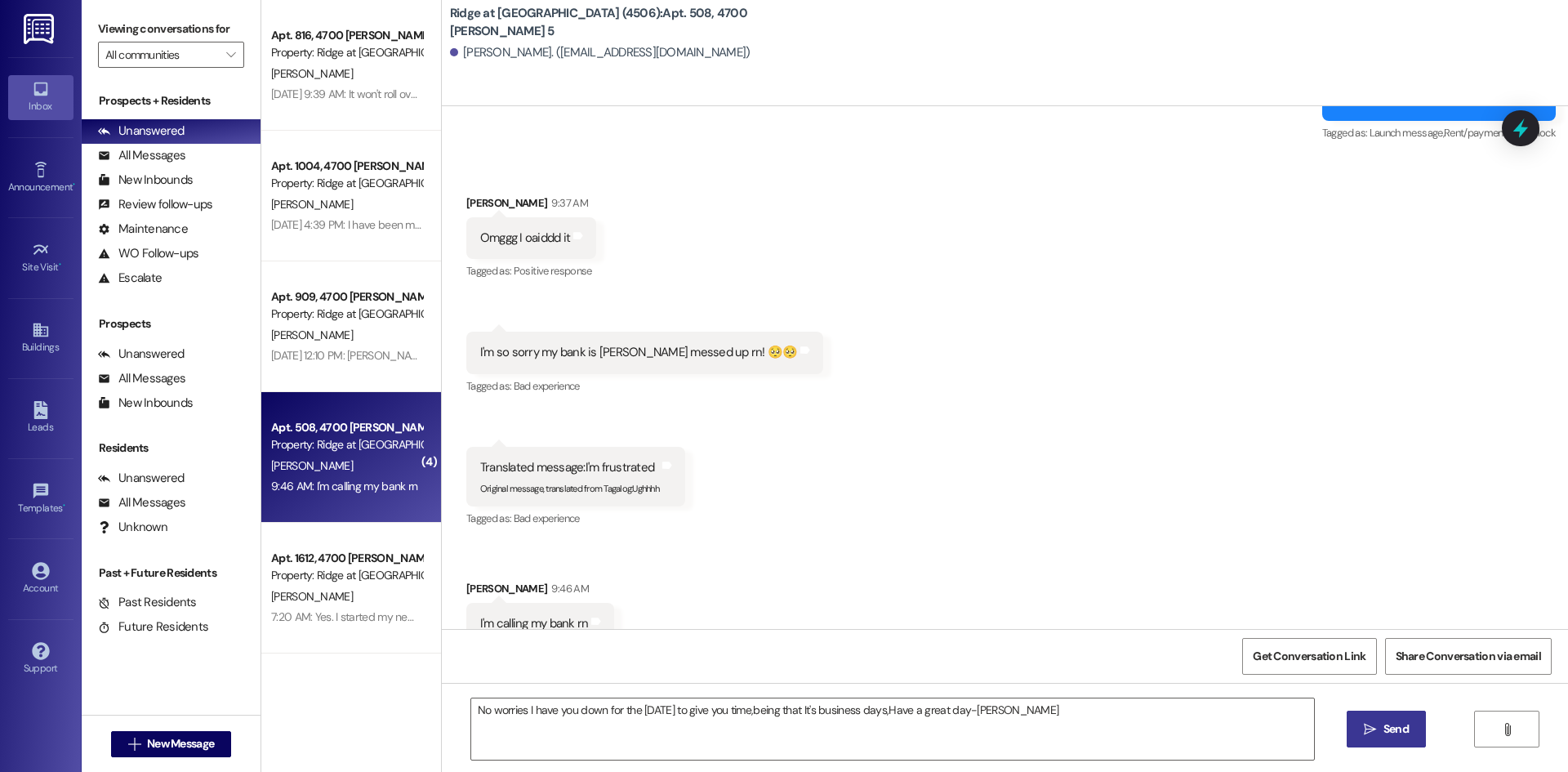
click at [1372, 726] on icon "" at bounding box center [1370, 729] width 12 height 13
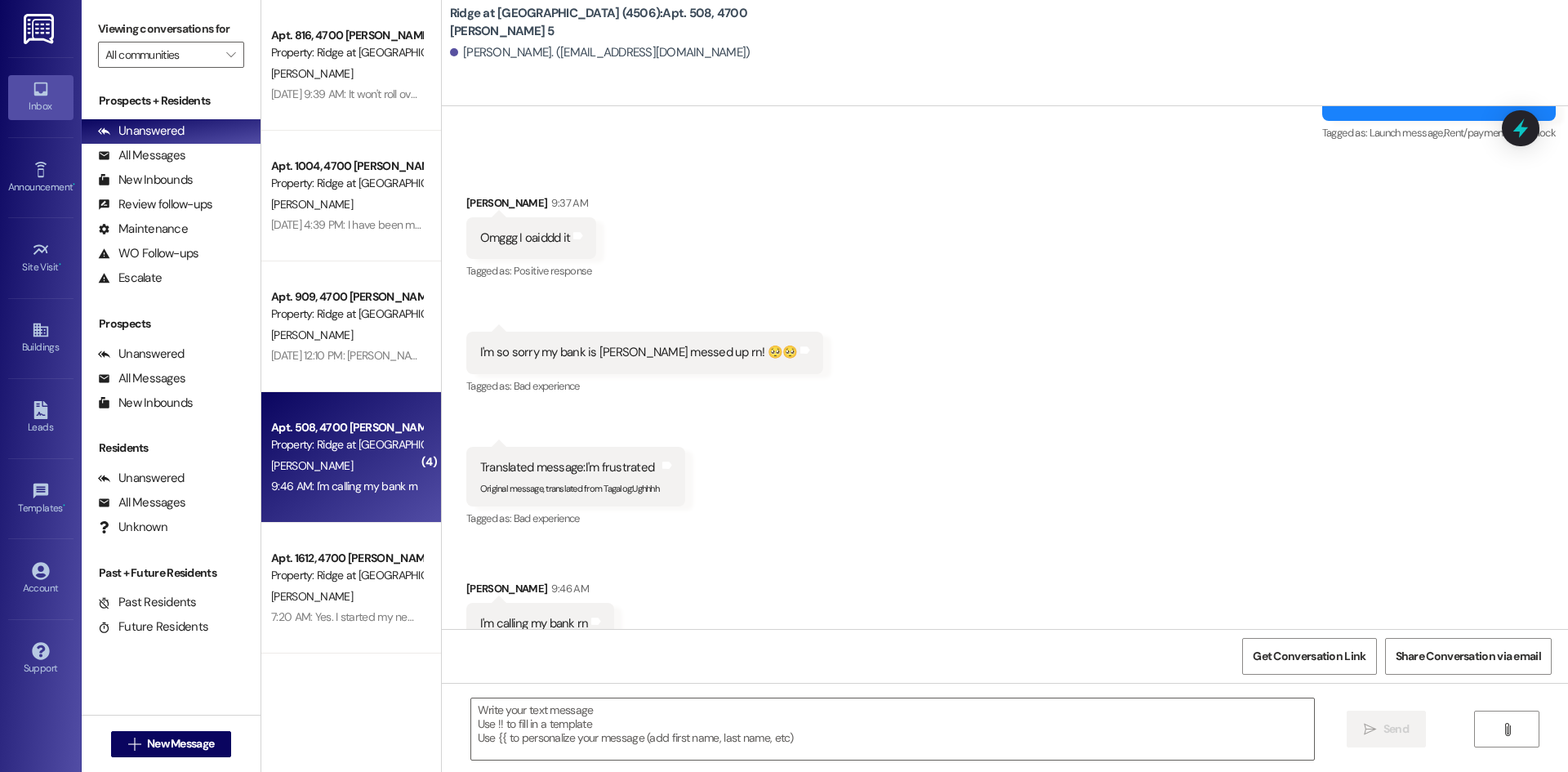
scroll to position [22046, 0]
